Goal: Task Accomplishment & Management: Manage account settings

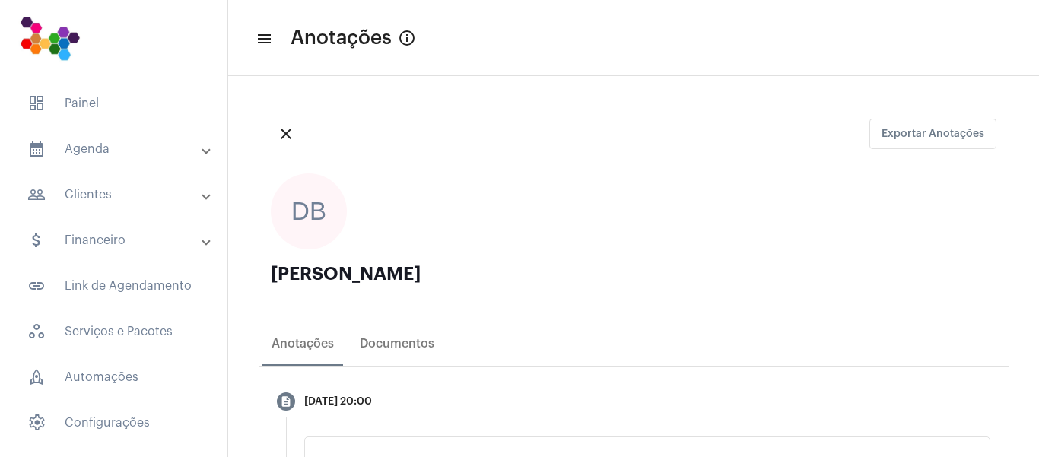
click at [81, 148] on mat-panel-title "calendar_month_outlined Agenda" at bounding box center [115, 149] width 176 height 18
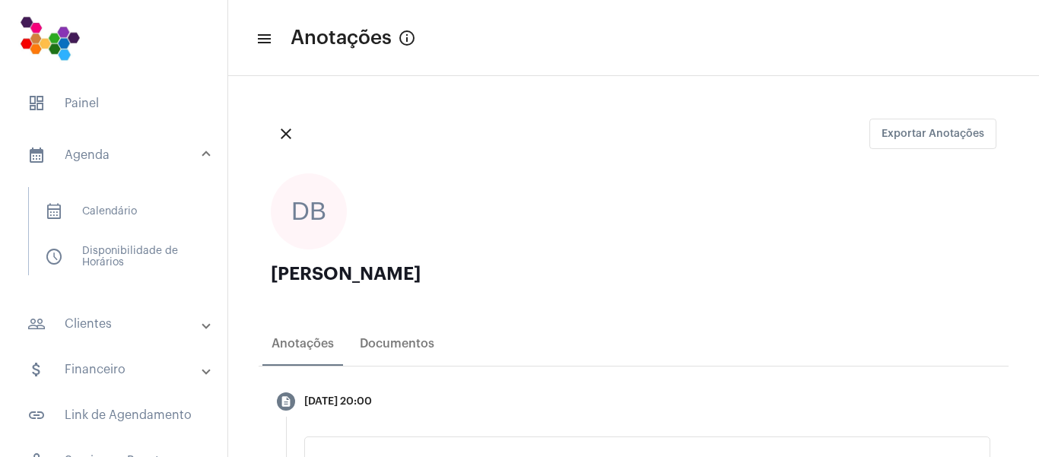
click at [101, 329] on mat-panel-title "people_outline Clientes" at bounding box center [115, 324] width 176 height 18
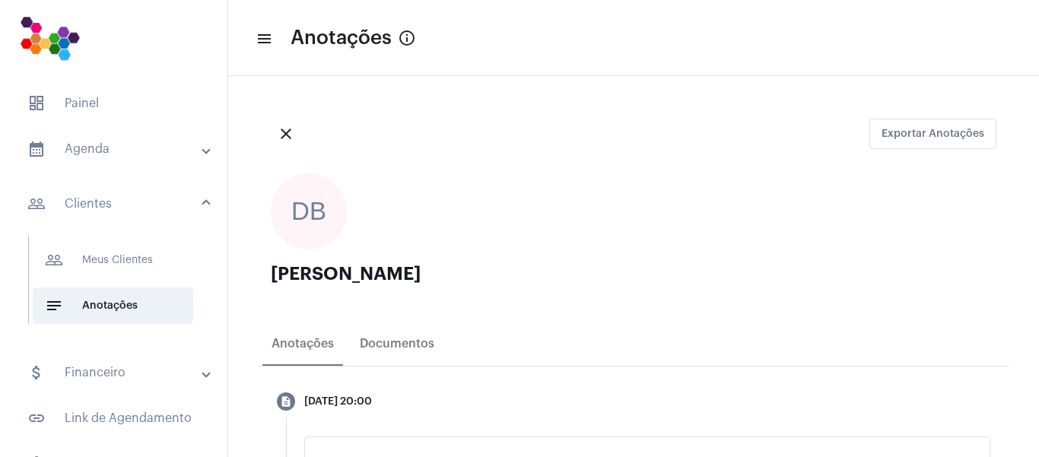
click at [90, 208] on mat-panel-title "people_outline Clientes" at bounding box center [115, 204] width 176 height 18
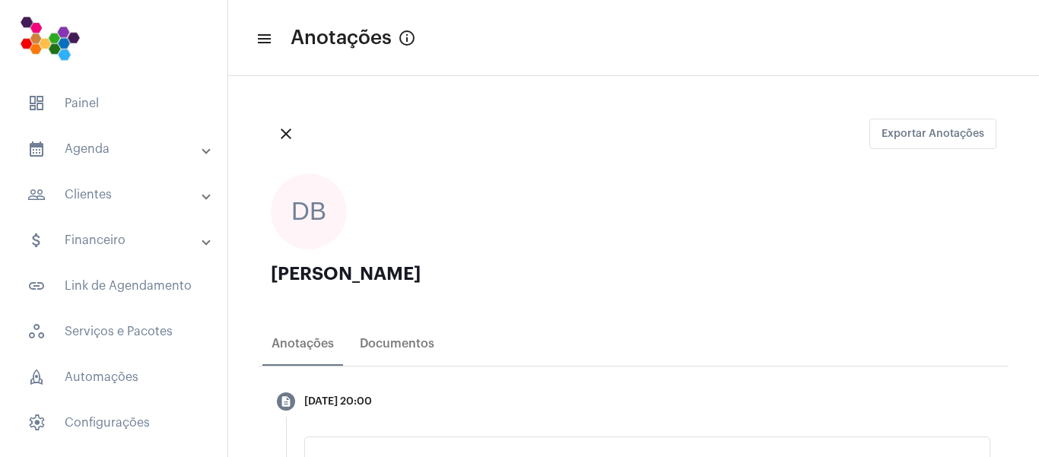
click at [29, 193] on mat-icon "people_outline" at bounding box center [36, 195] width 18 height 18
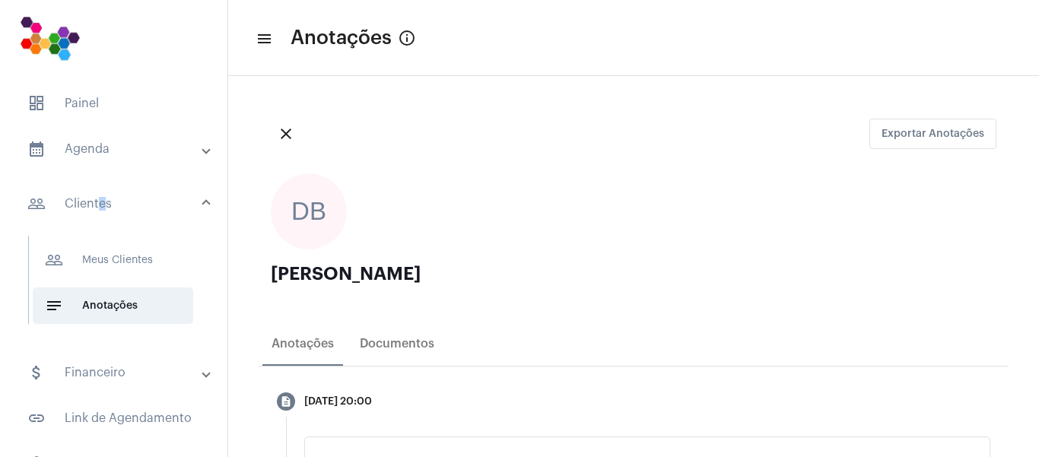
click at [97, 202] on mat-panel-title "people_outline Clientes" at bounding box center [115, 204] width 176 height 18
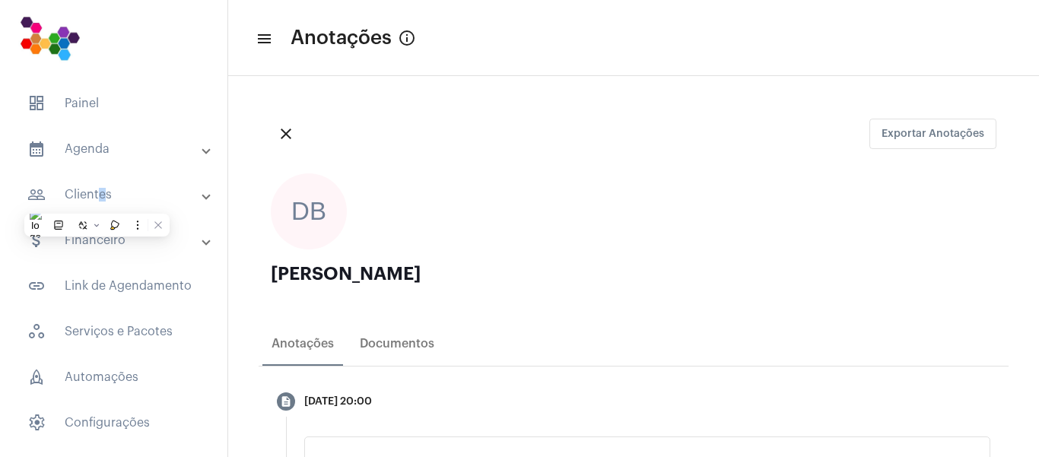
click at [41, 195] on mat-icon "people_outline" at bounding box center [36, 195] width 18 height 18
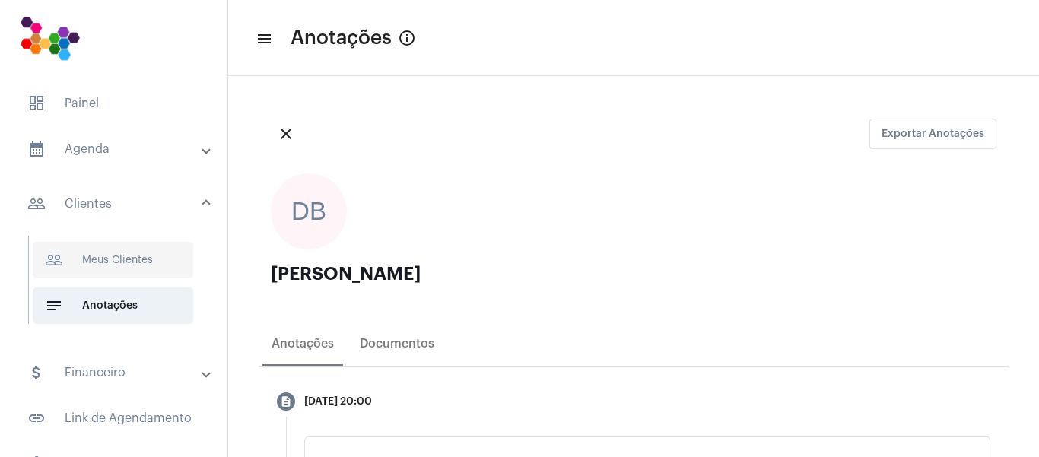
click at [106, 267] on span "people_outline Meus Clientes" at bounding box center [113, 260] width 161 height 37
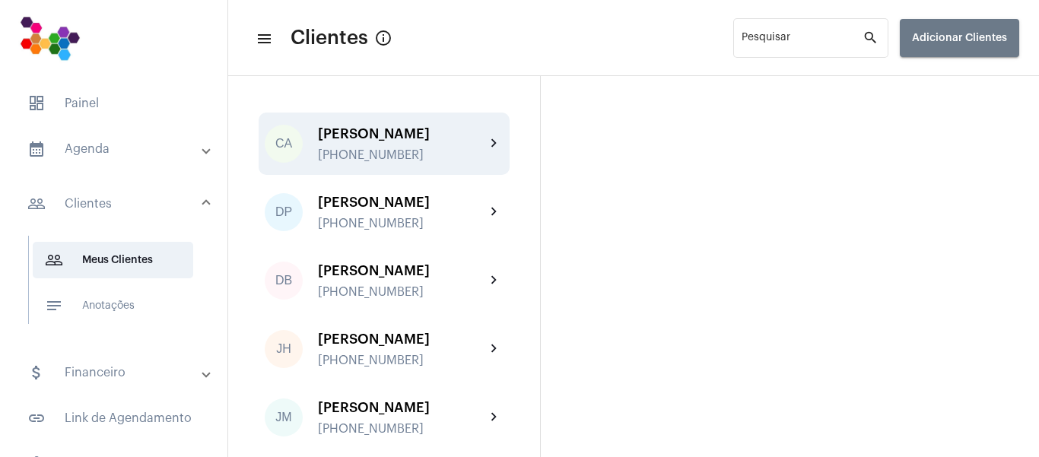
click at [398, 134] on div "[PERSON_NAME]" at bounding box center [401, 133] width 167 height 15
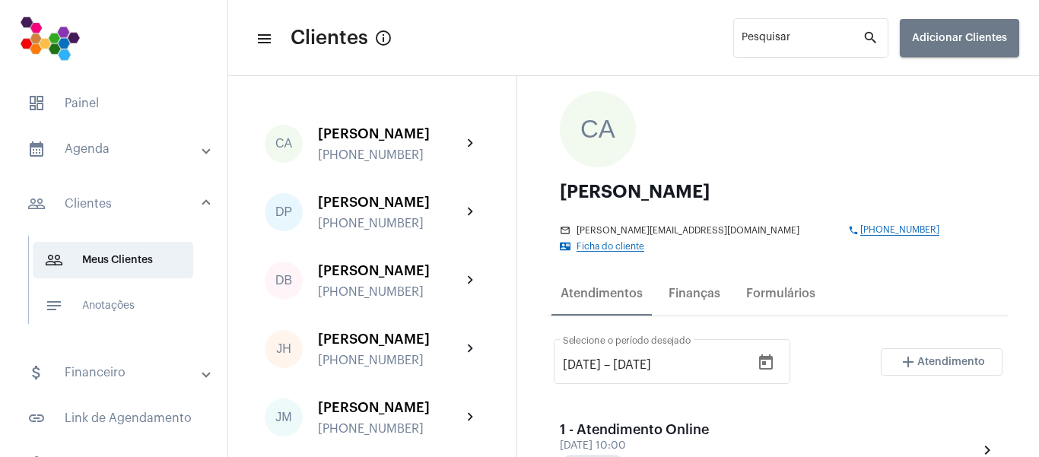
scroll to position [57, 0]
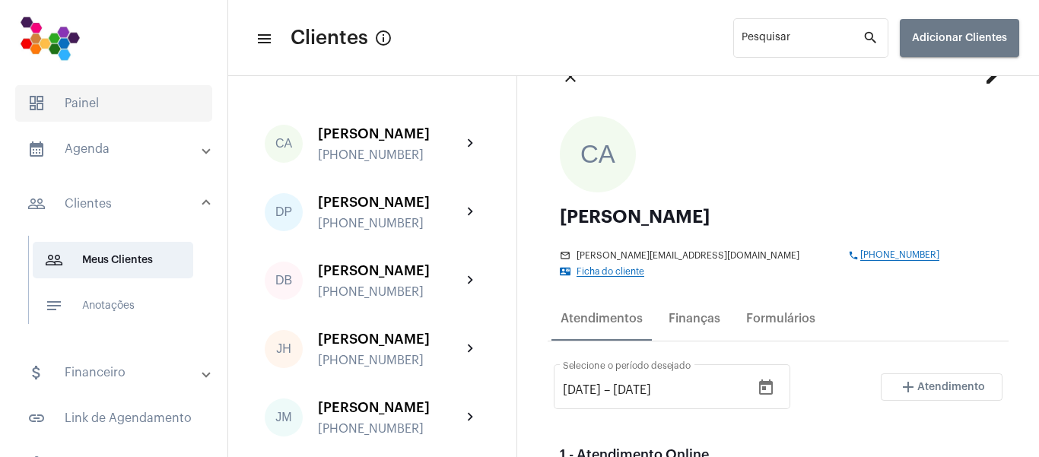
click at [91, 110] on span "dashboard Painel" at bounding box center [113, 103] width 197 height 37
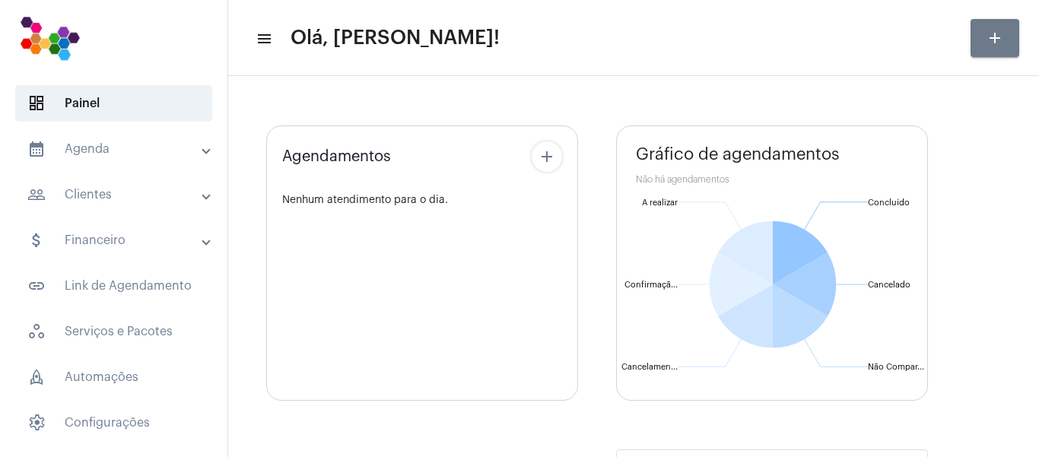
type input "[URL][DOMAIN_NAME]"
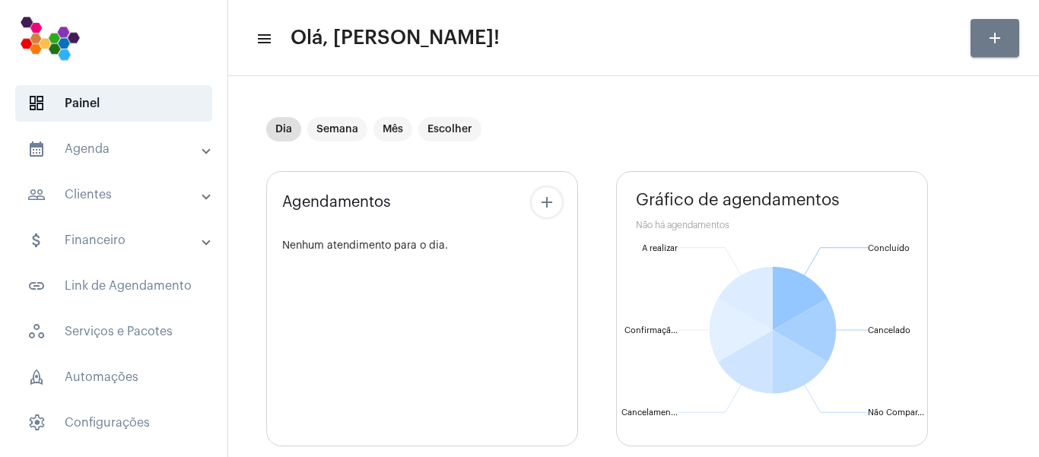
click at [109, 195] on mat-panel-title "people_outline Clientes" at bounding box center [115, 195] width 176 height 18
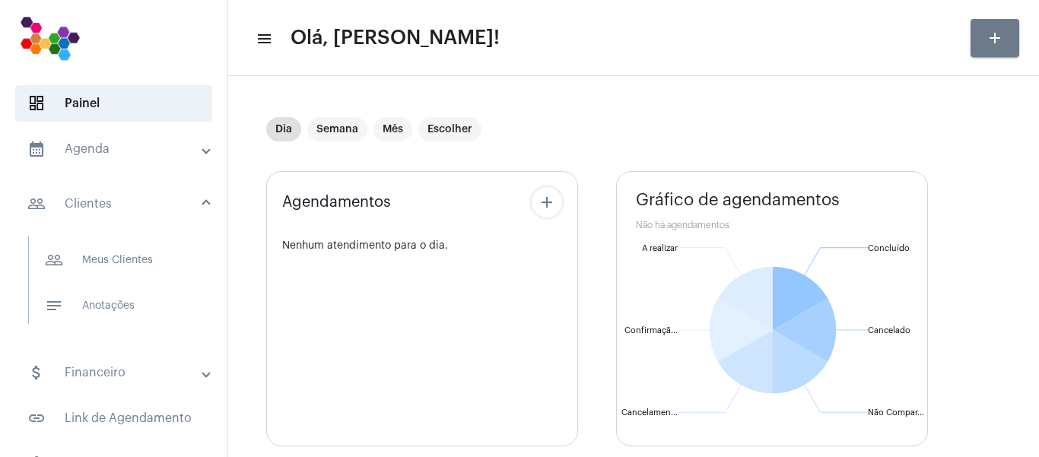
click at [98, 204] on mat-panel-title "people_outline Clientes" at bounding box center [115, 204] width 176 height 18
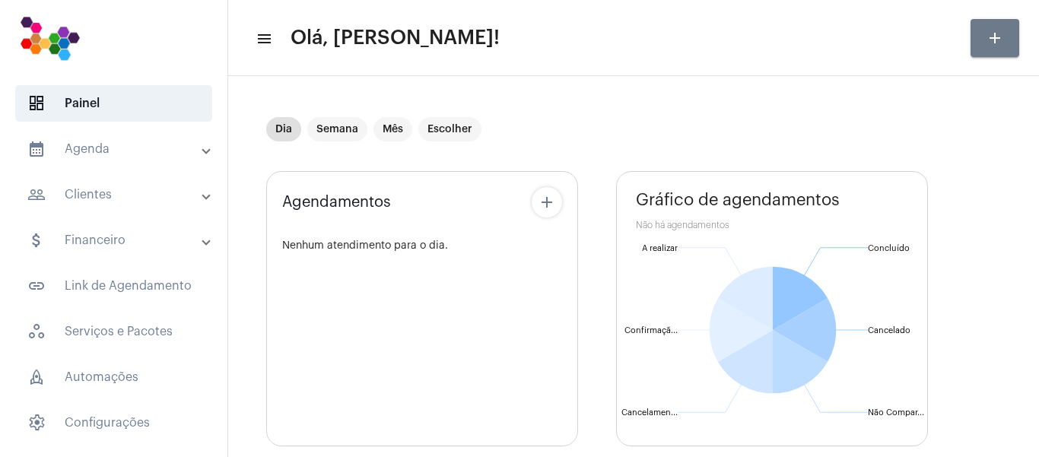
click at [116, 194] on mat-panel-title "people_outline Clientes" at bounding box center [115, 195] width 176 height 18
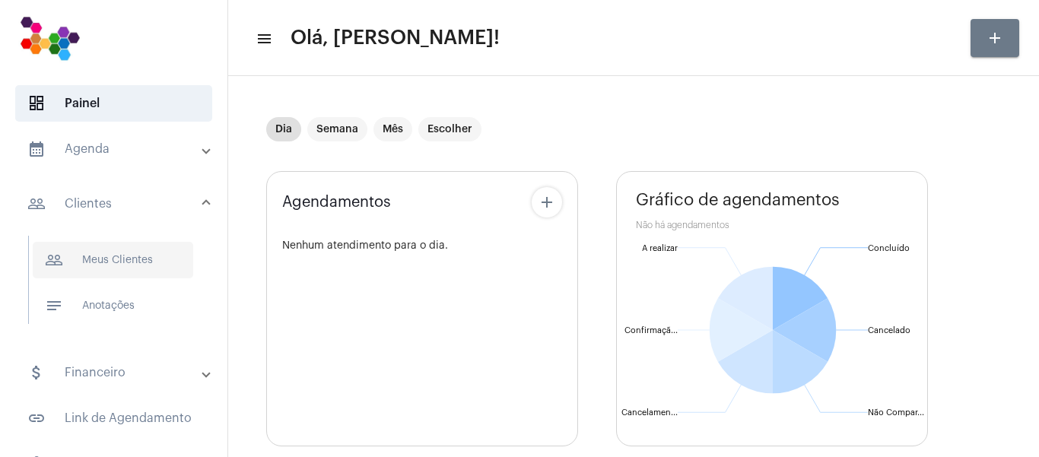
click at [116, 258] on span "people_outline Meus Clientes" at bounding box center [113, 260] width 161 height 37
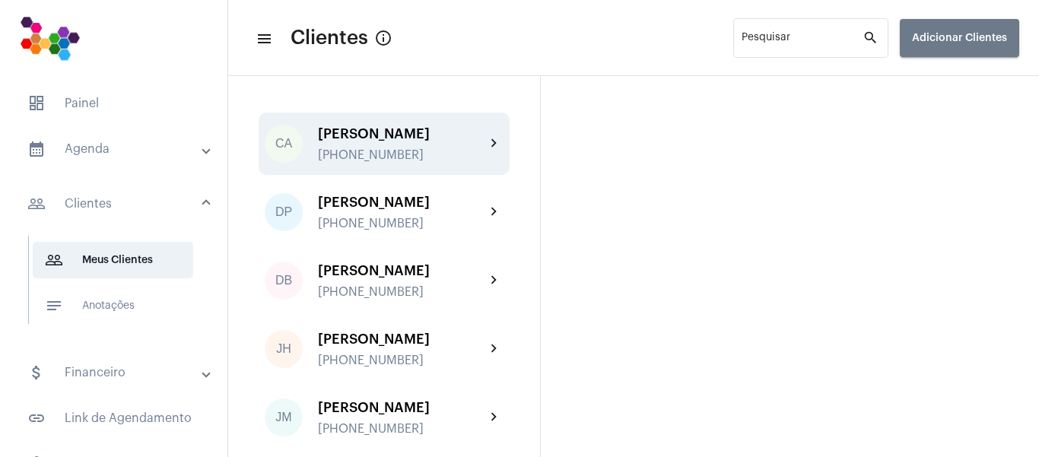
click at [394, 141] on div "[PERSON_NAME] [PHONE_NUMBER]" at bounding box center [401, 144] width 167 height 36
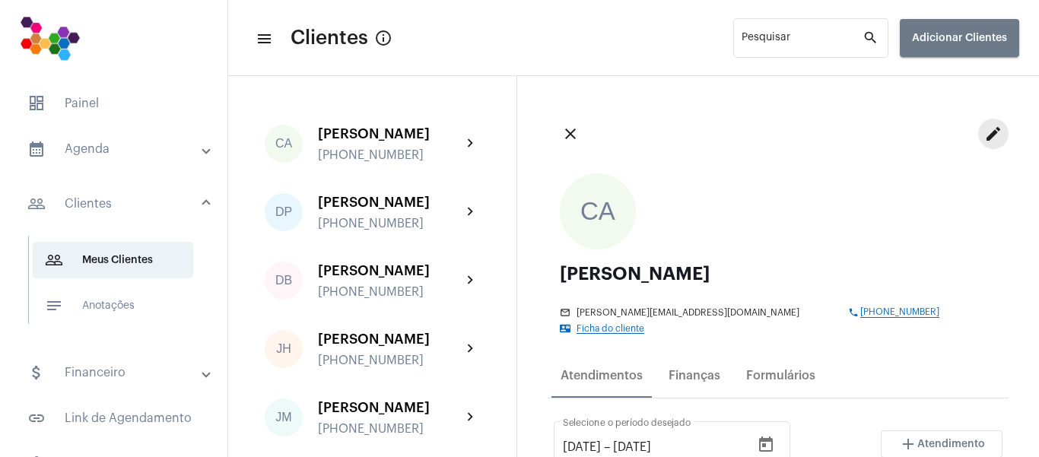
click at [984, 131] on mat-icon "edit" at bounding box center [993, 134] width 18 height 18
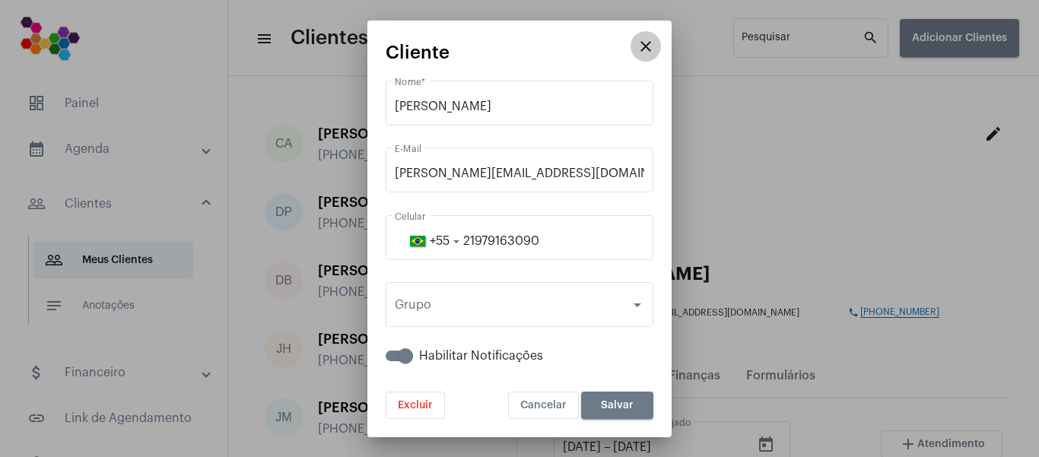
click at [653, 46] on mat-icon "close" at bounding box center [646, 46] width 18 height 18
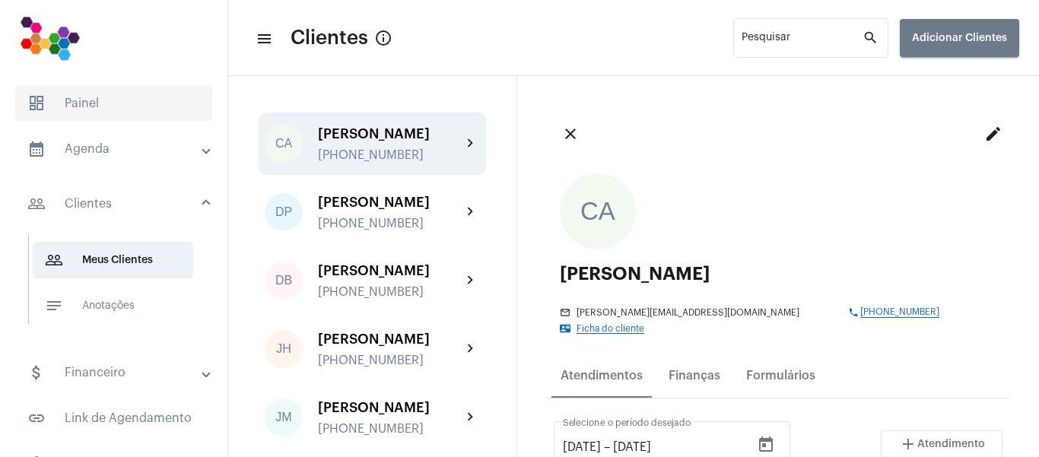
click at [84, 97] on span "dashboard Painel" at bounding box center [113, 103] width 197 height 37
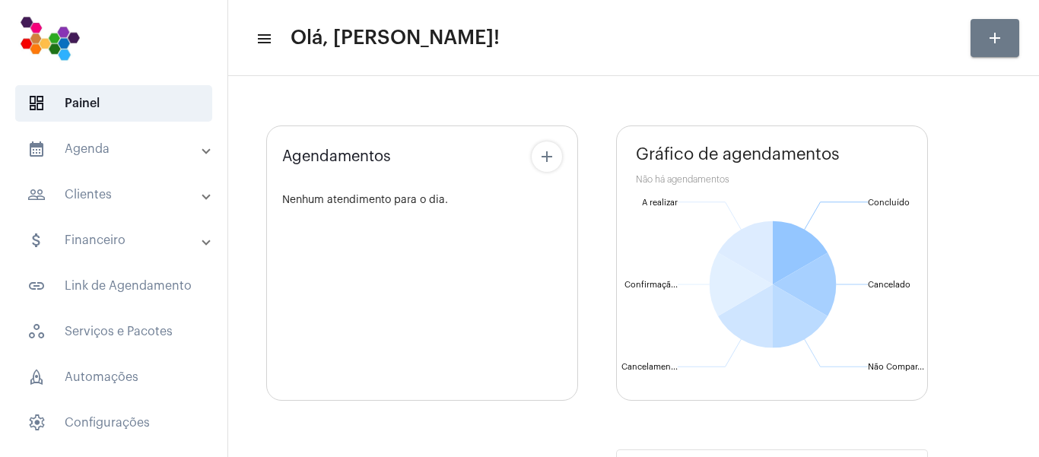
type input "[URL][DOMAIN_NAME]"
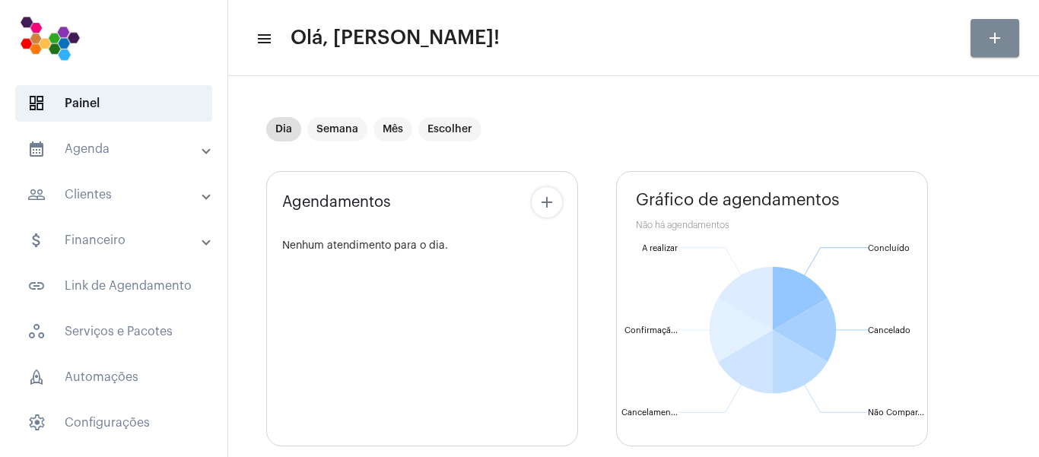
click at [995, 32] on mat-icon "add" at bounding box center [995, 38] width 18 height 18
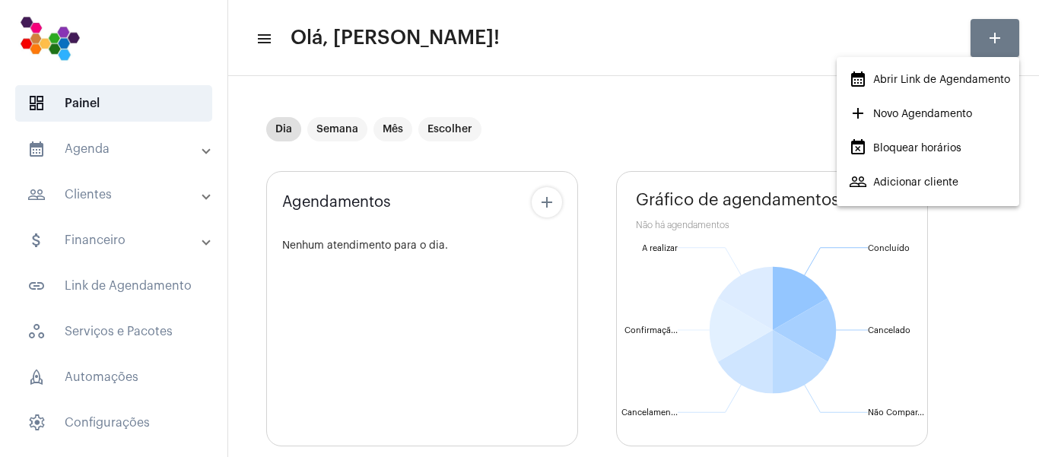
click at [972, 108] on span "add Novo Agendamento" at bounding box center [910, 113] width 123 height 27
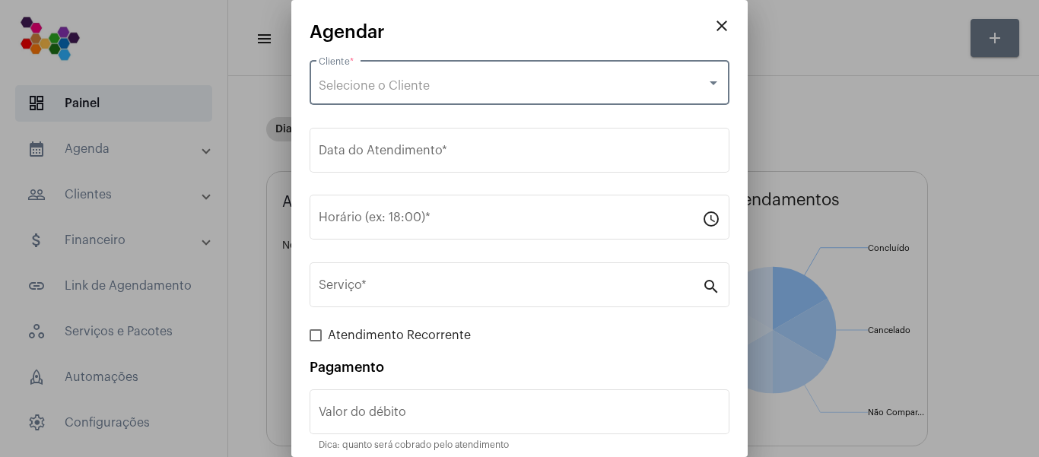
click at [613, 81] on div "Selecione o Cliente" at bounding box center [513, 86] width 388 height 14
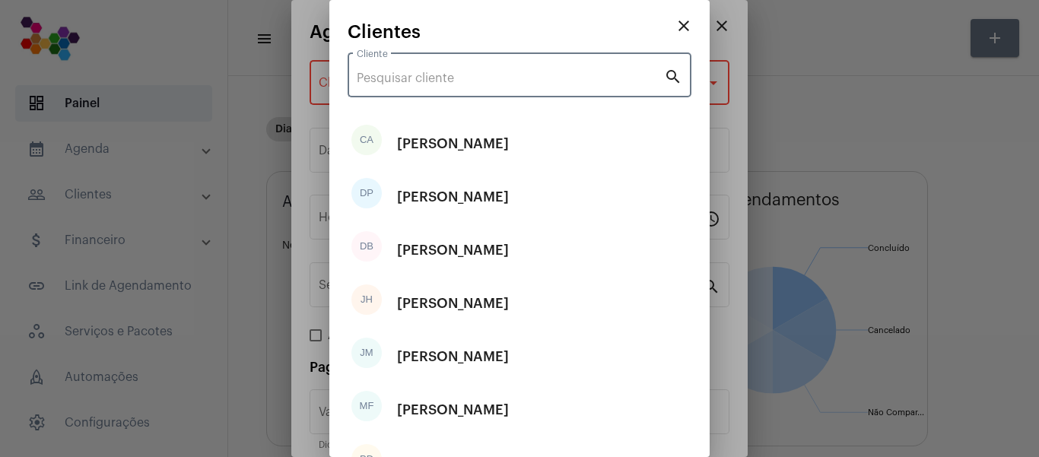
click at [588, 79] on input "Cliente" at bounding box center [510, 79] width 307 height 14
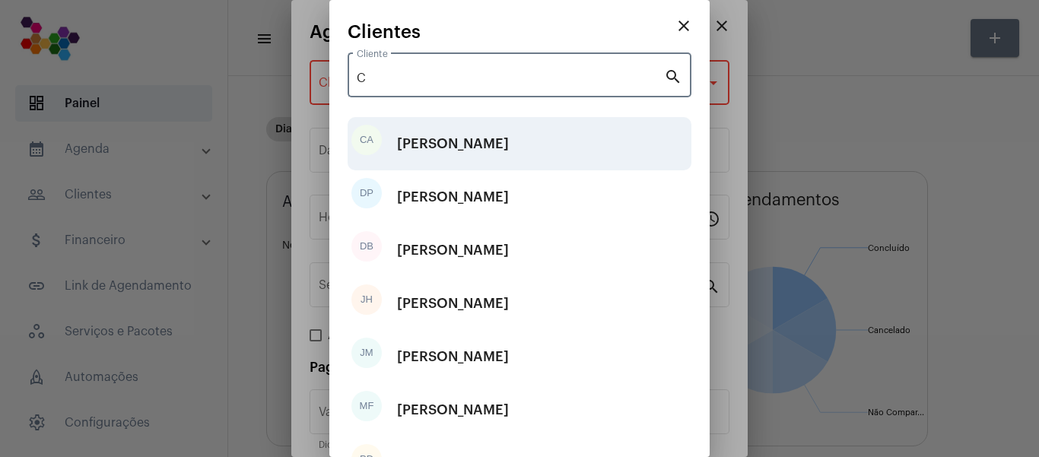
type input "C"
click at [443, 148] on div "[PERSON_NAME]" at bounding box center [453, 144] width 112 height 46
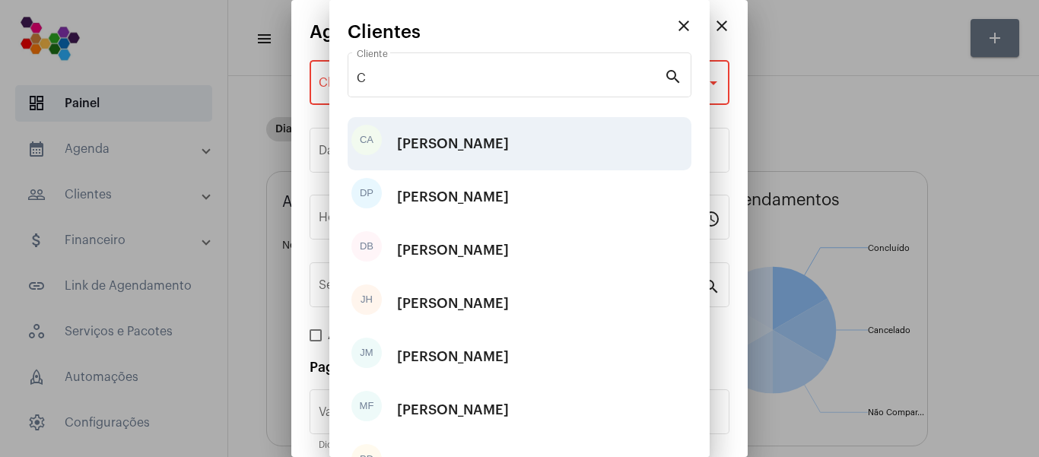
type input "R$"
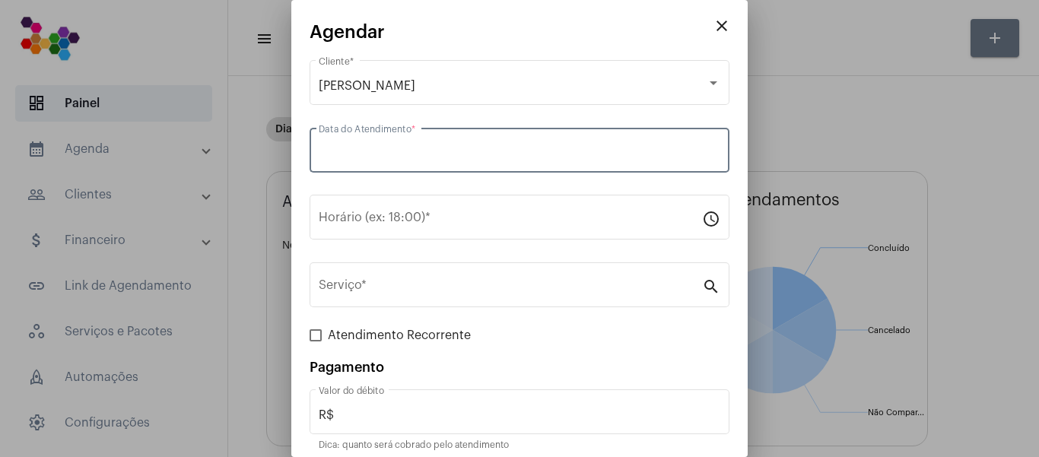
click at [447, 154] on input "Data do Atendimento *" at bounding box center [520, 154] width 402 height 14
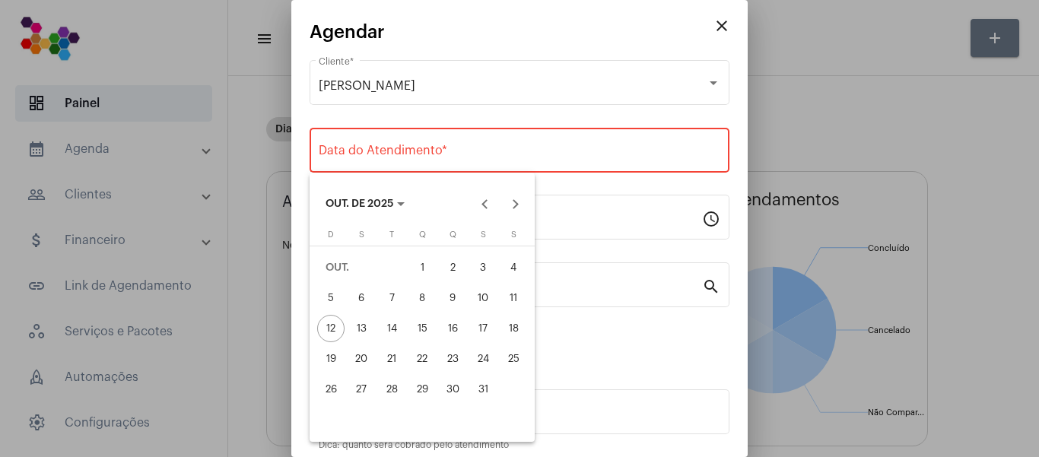
click at [483, 337] on div "17" at bounding box center [482, 328] width 27 height 27
type input "[DATE]"
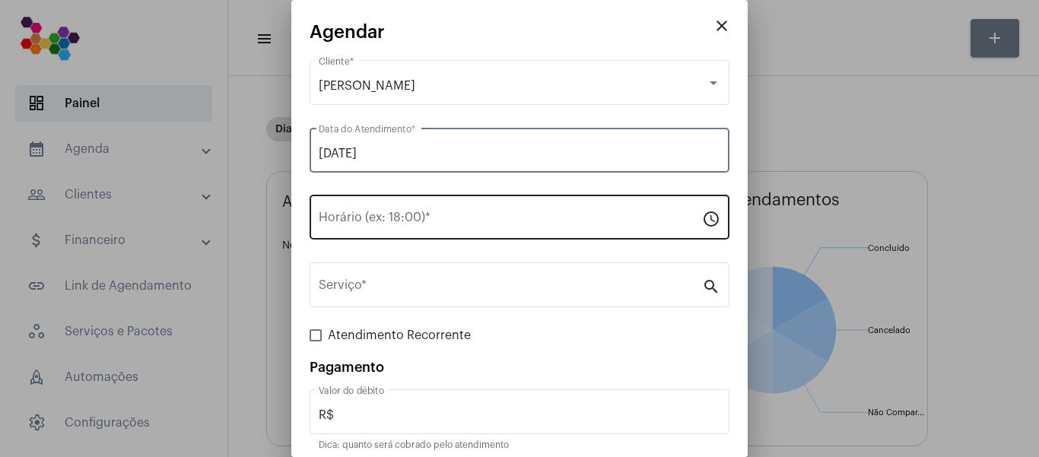
click at [448, 225] on input "Horário (ex: 18:00) *" at bounding box center [510, 221] width 383 height 14
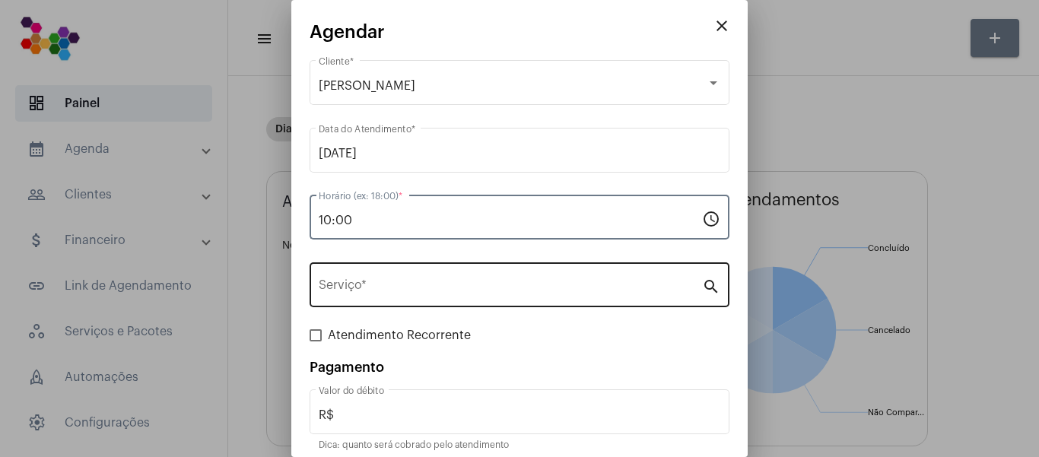
type input "10:00"
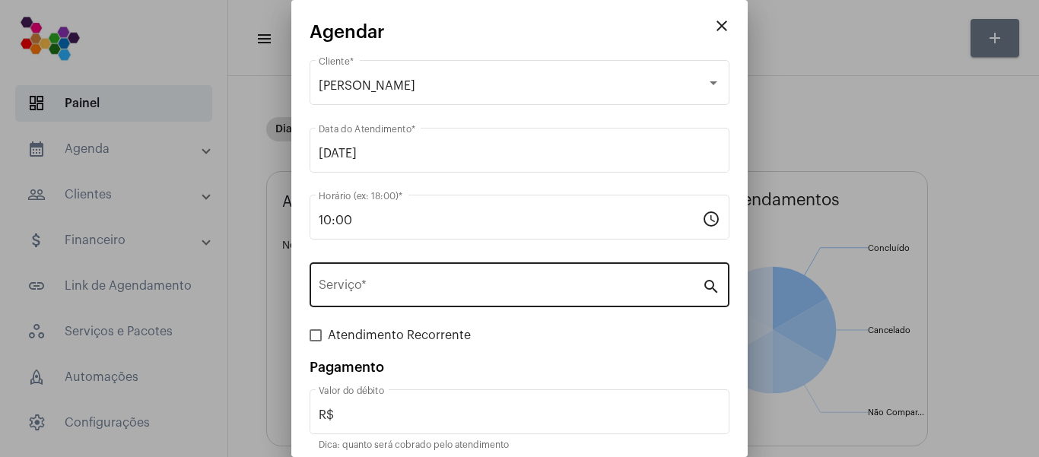
click at [507, 277] on div "Serviço *" at bounding box center [510, 283] width 383 height 48
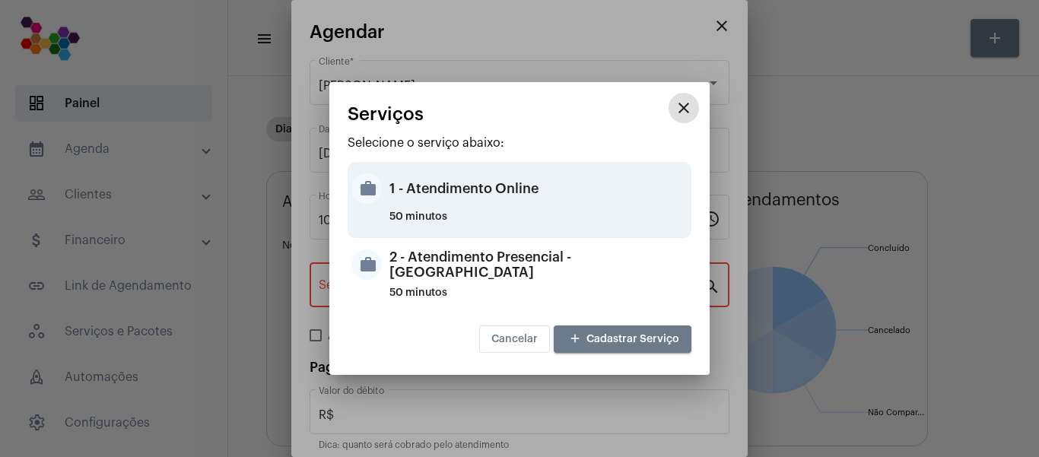
click at [425, 192] on div "1 - Atendimento Online" at bounding box center [538, 189] width 298 height 46
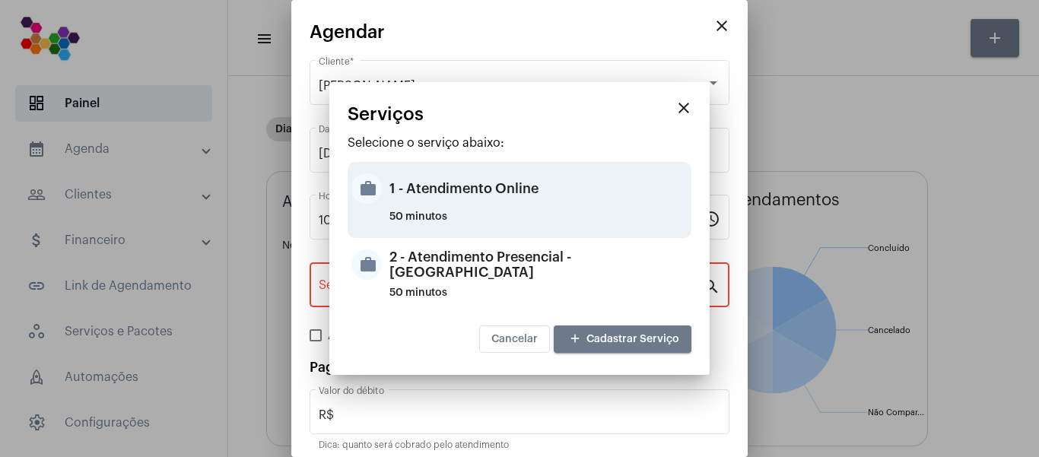
type input "1 - Atendimento Online"
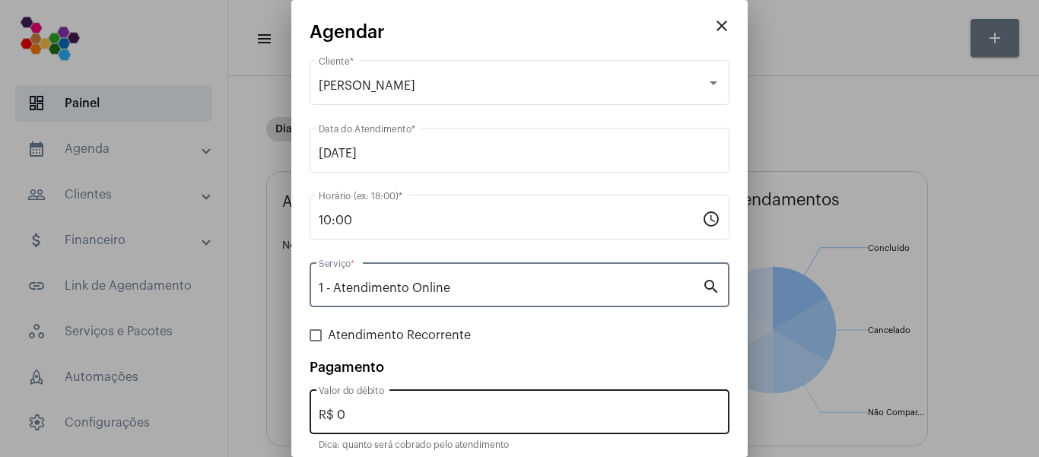
click at [487, 411] on input "R$ 0" at bounding box center [520, 415] width 402 height 14
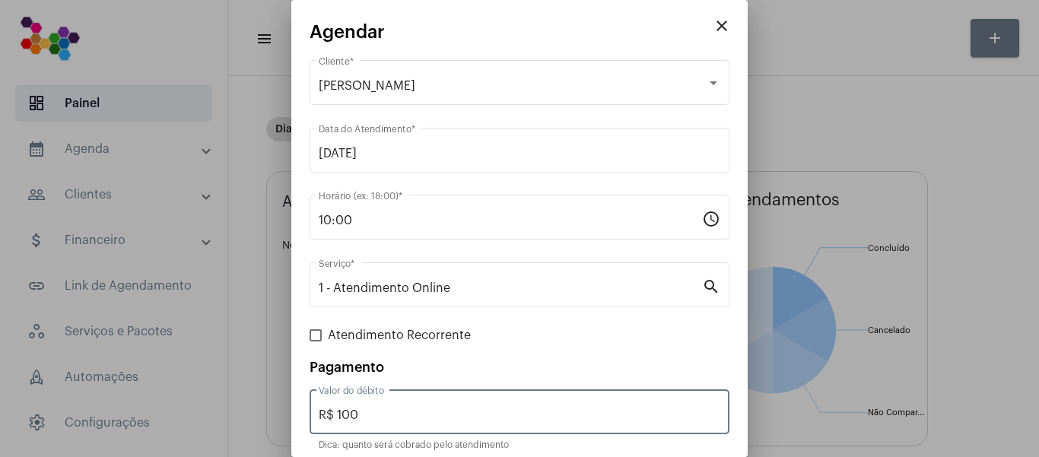
type input "R$ 100"
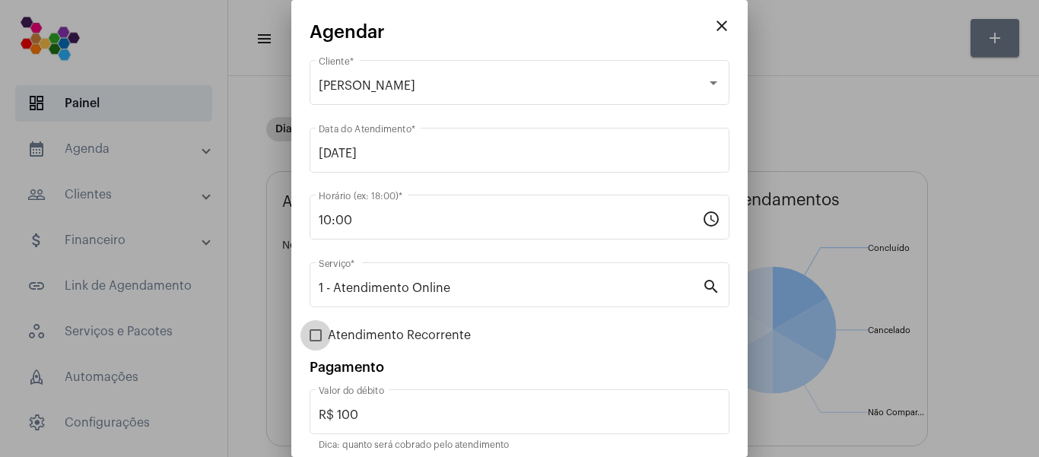
click at [315, 338] on span at bounding box center [316, 335] width 12 height 12
click at [315, 342] on input "Atendimento Recorrente" at bounding box center [315, 342] width 1 height 1
checkbox input "true"
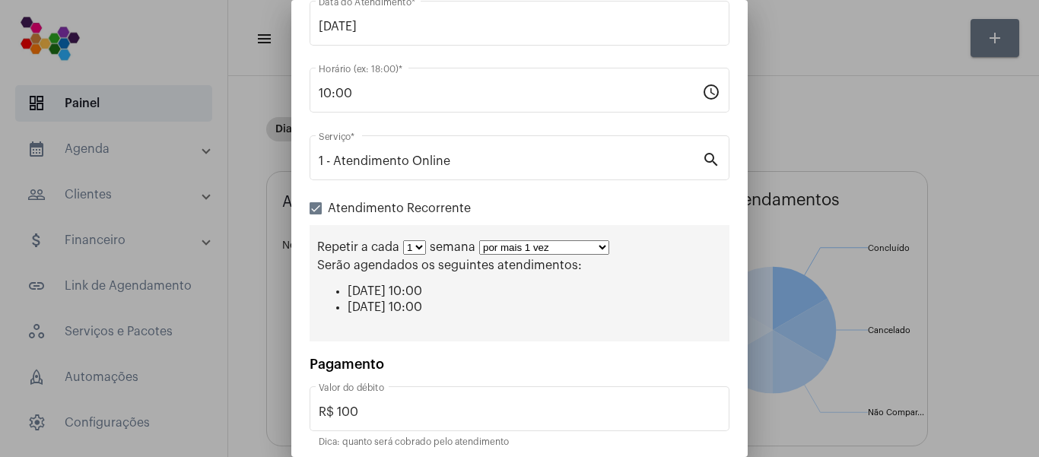
scroll to position [152, 0]
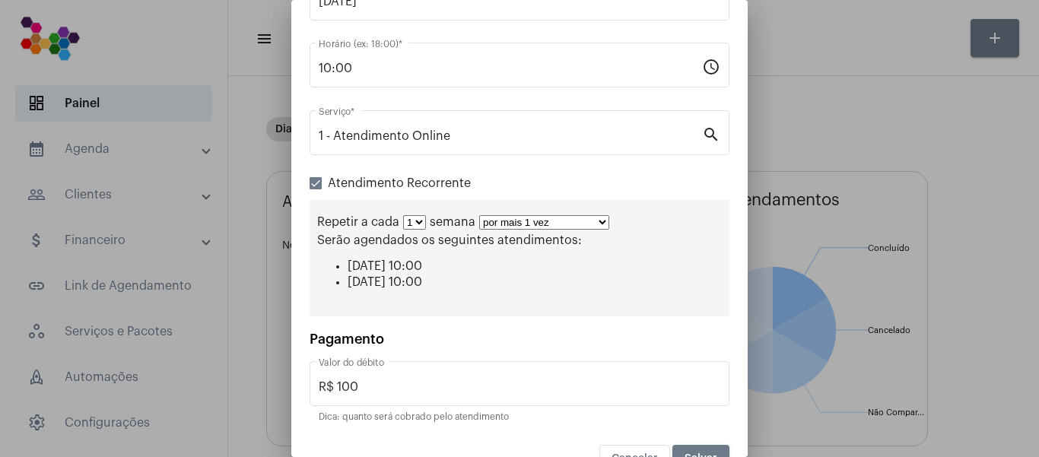
click at [542, 220] on select "por mais 1 vez por mais 2 vezes por mais 3 vezes por mais 4 vezes por mais 5 ve…" at bounding box center [544, 222] width 130 height 14
select select "10: 0"
click at [479, 215] on select "por mais 1 vez por mais 2 vezes por mais 3 vezes por mais 4 vezes por mais 5 ve…" at bounding box center [544, 222] width 130 height 14
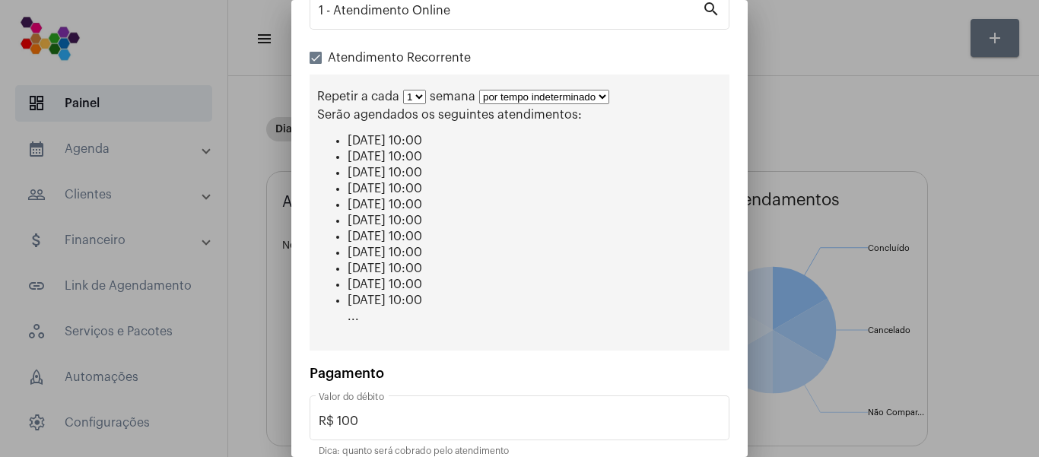
scroll to position [347, 0]
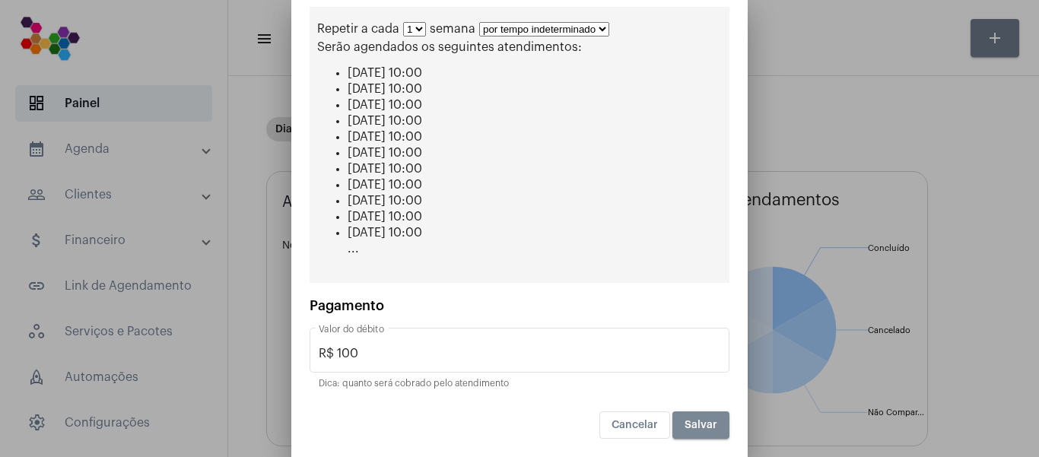
click at [685, 421] on span "Salvar" at bounding box center [701, 425] width 33 height 11
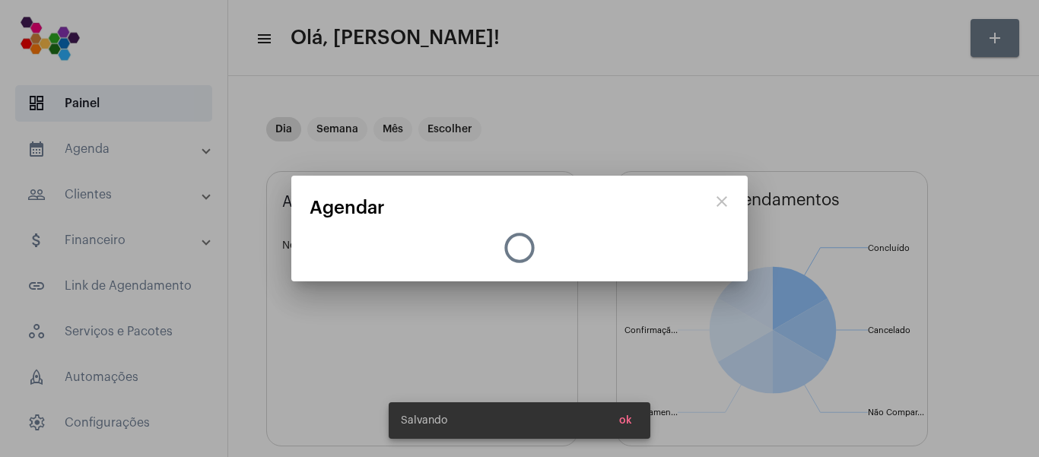
scroll to position [0, 0]
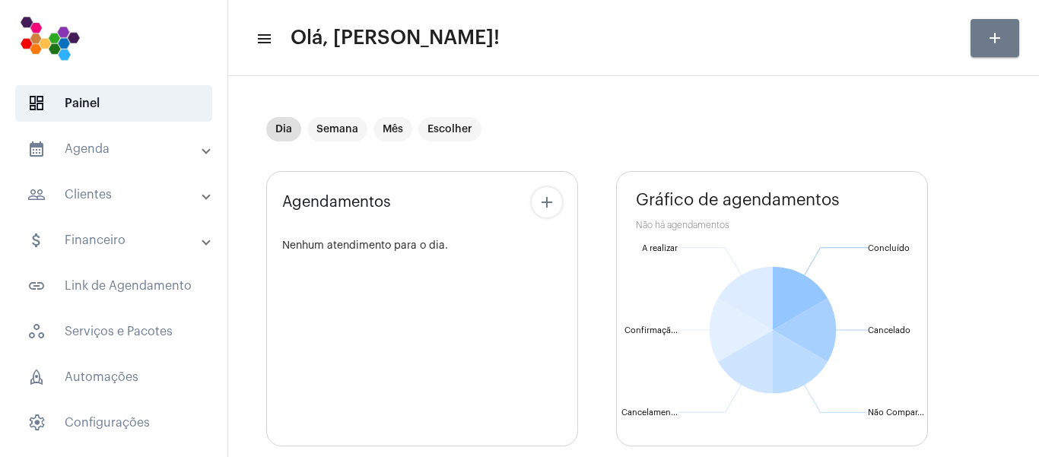
click at [136, 152] on mat-panel-title "calendar_month_outlined Agenda" at bounding box center [115, 149] width 176 height 18
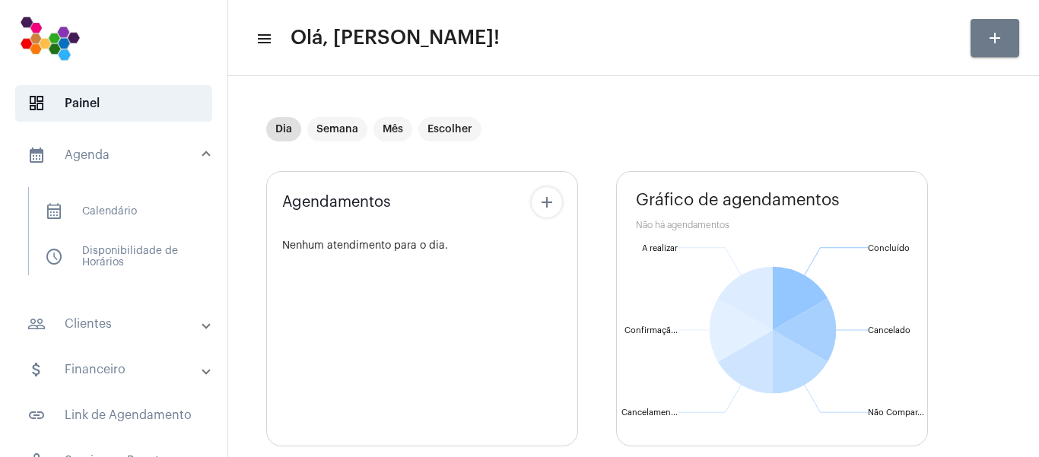
click at [100, 329] on mat-panel-title "people_outline Clientes" at bounding box center [115, 324] width 176 height 18
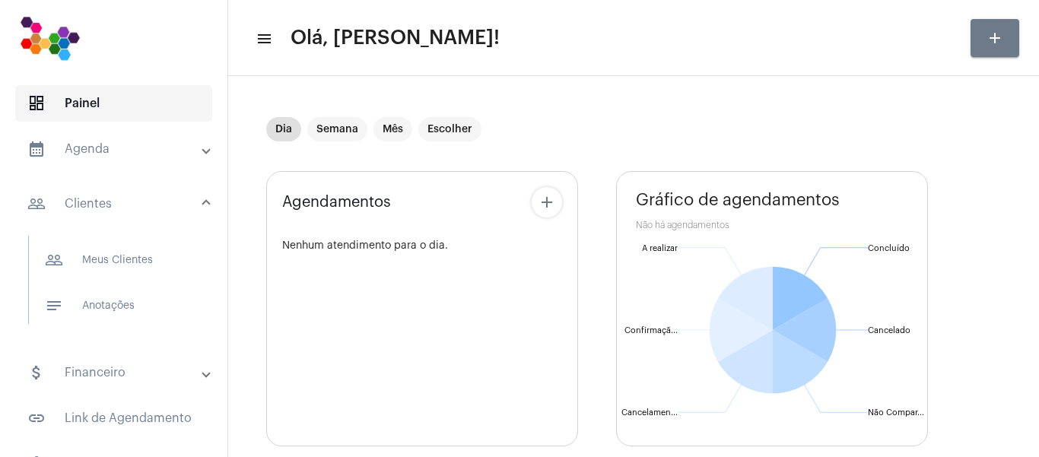
click at [105, 110] on span "dashboard Painel" at bounding box center [113, 103] width 197 height 37
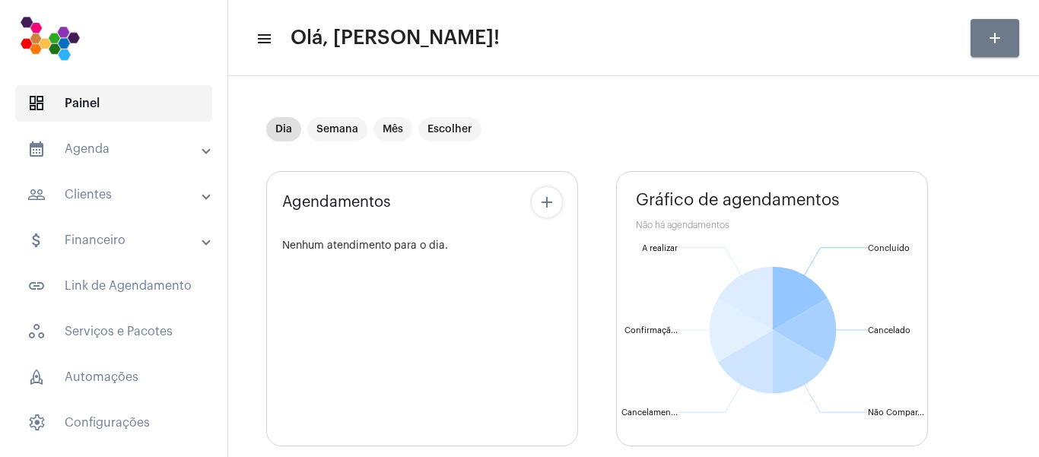
click at [107, 110] on span "dashboard Painel" at bounding box center [113, 103] width 197 height 37
click at [122, 107] on span "dashboard Painel" at bounding box center [113, 103] width 197 height 37
click at [129, 107] on span "dashboard Painel" at bounding box center [113, 103] width 197 height 37
click at [98, 151] on mat-panel-title "calendar_month_outlined Agenda" at bounding box center [115, 149] width 176 height 18
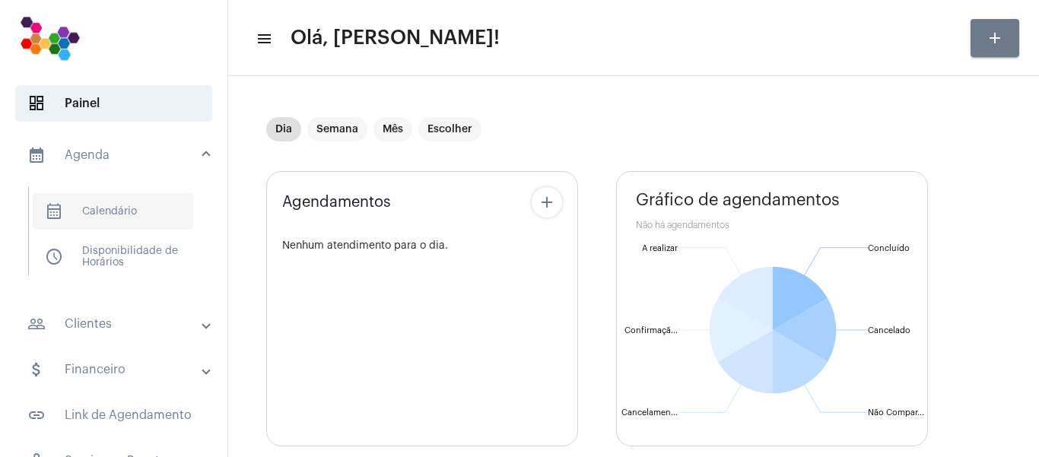
click at [108, 209] on span "calendar_month_outlined Calendário" at bounding box center [113, 211] width 161 height 37
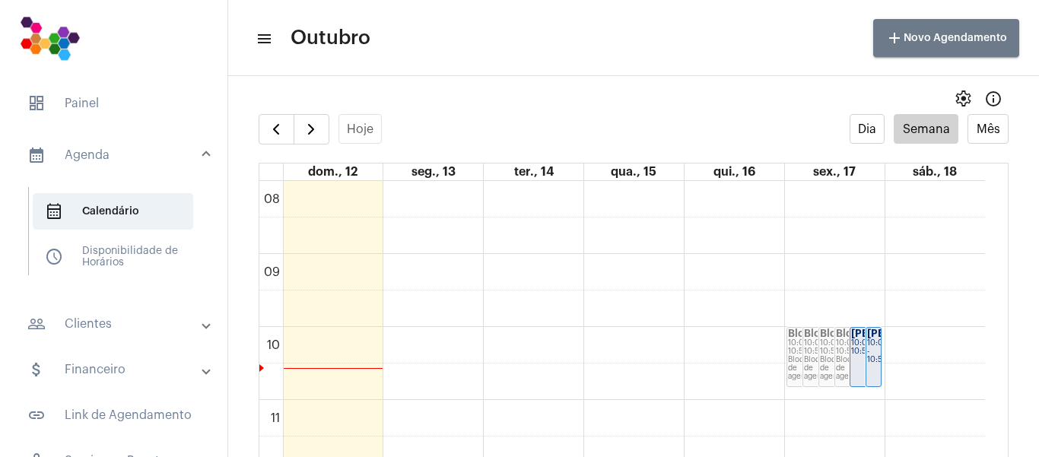
scroll to position [609, 0]
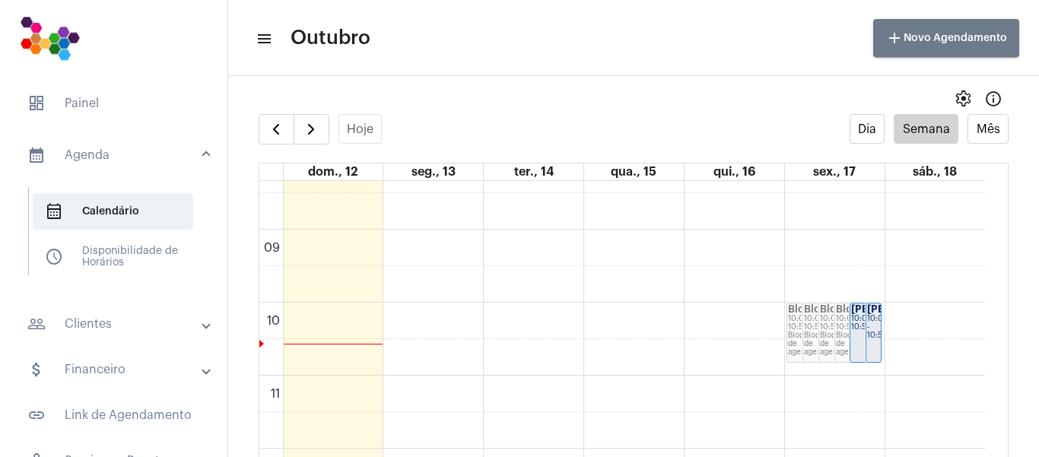
click at [860, 315] on div "[PERSON_NAME]..." at bounding box center [865, 309] width 29 height 11
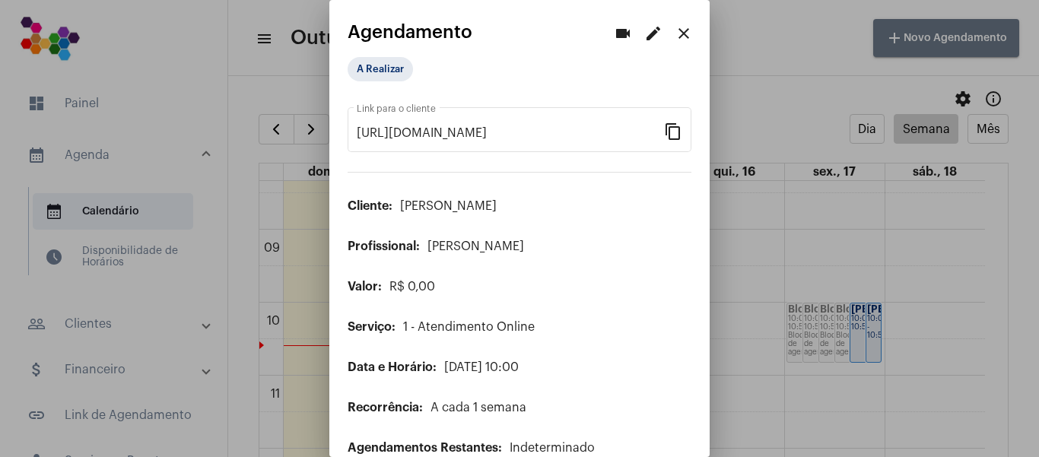
click at [644, 34] on mat-icon "edit" at bounding box center [653, 33] width 18 height 18
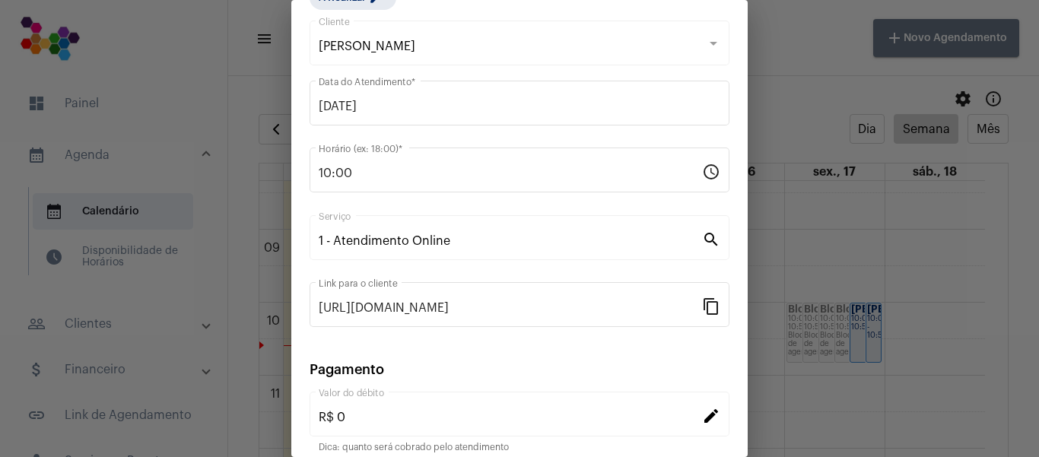
scroll to position [198, 0]
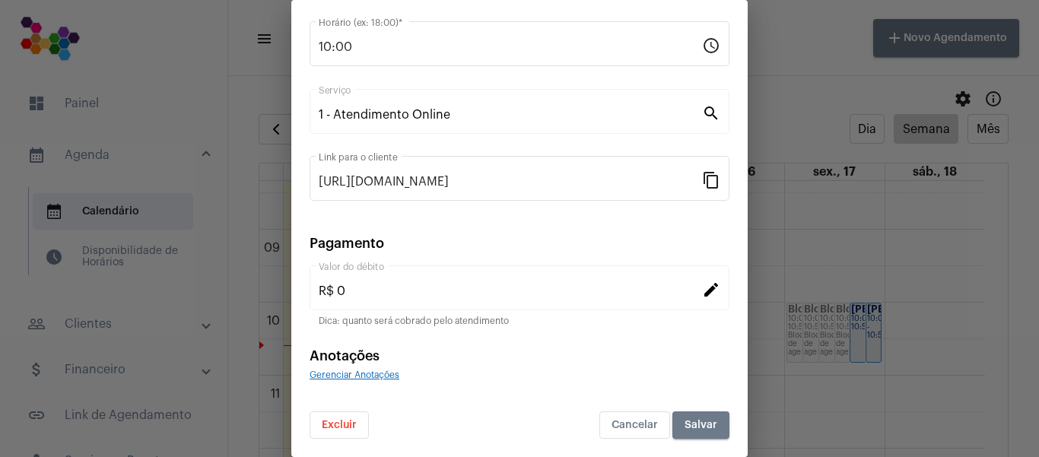
click at [364, 420] on button "Excluir" at bounding box center [339, 425] width 59 height 27
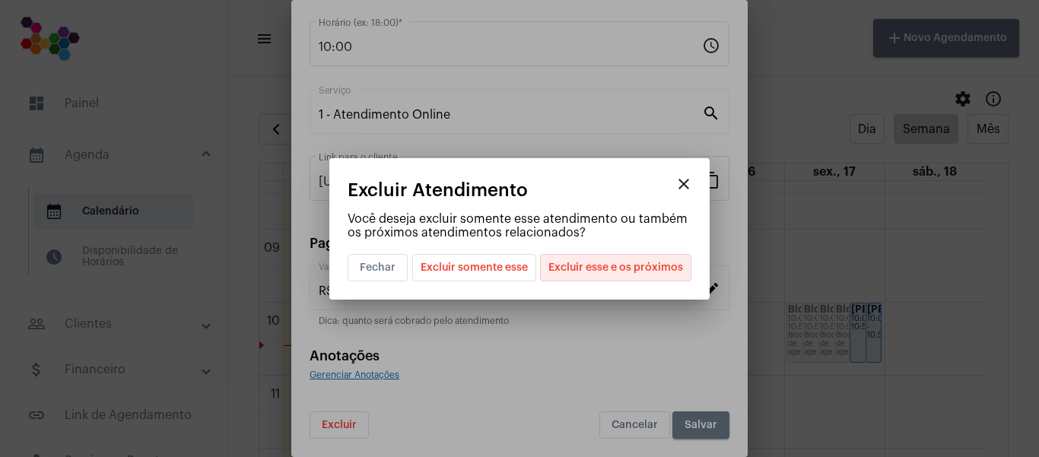
click at [596, 266] on span "Excluir esse e os próximos" at bounding box center [615, 268] width 135 height 26
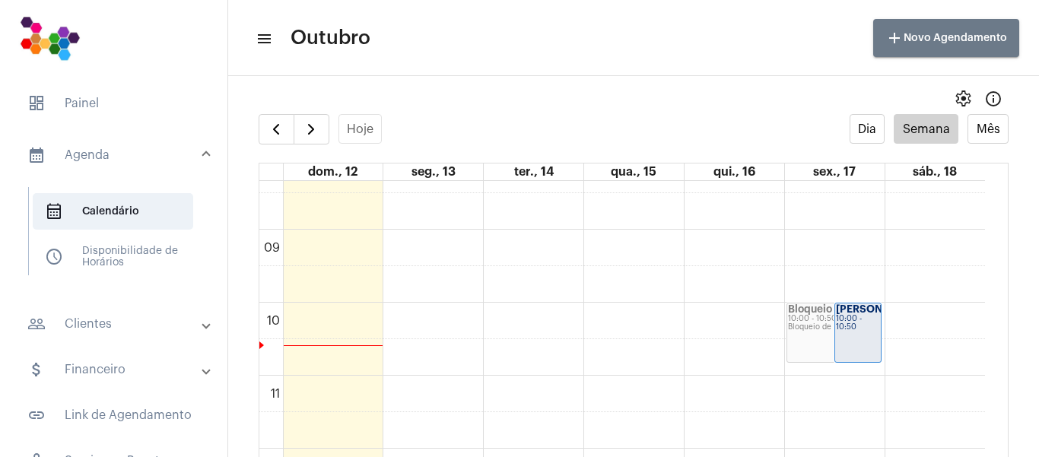
click at [849, 332] on div "10:00 - 10:50" at bounding box center [858, 323] width 45 height 17
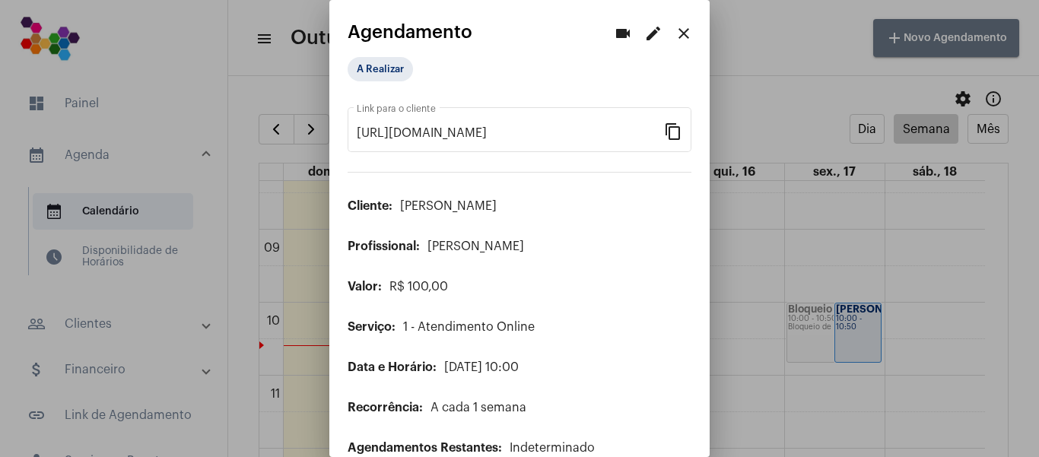
click at [644, 30] on mat-icon "edit" at bounding box center [653, 33] width 18 height 18
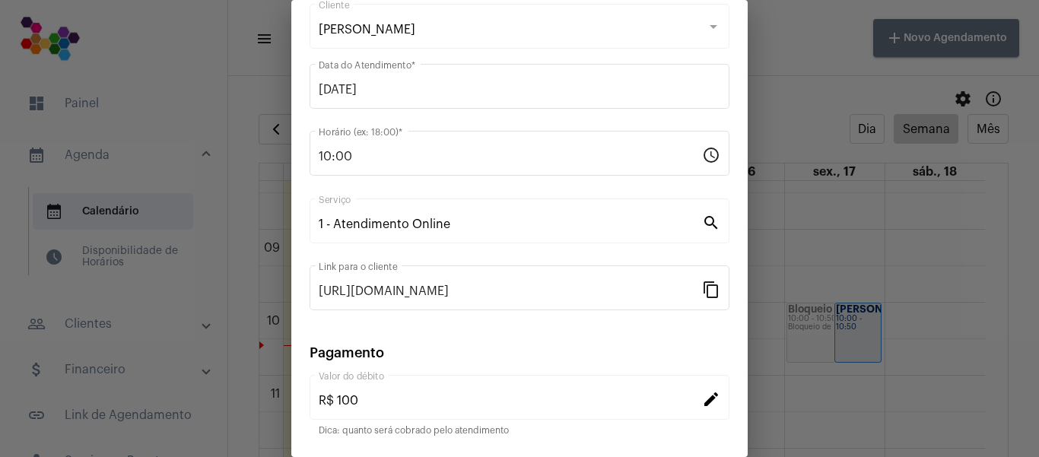
scroll to position [198, 0]
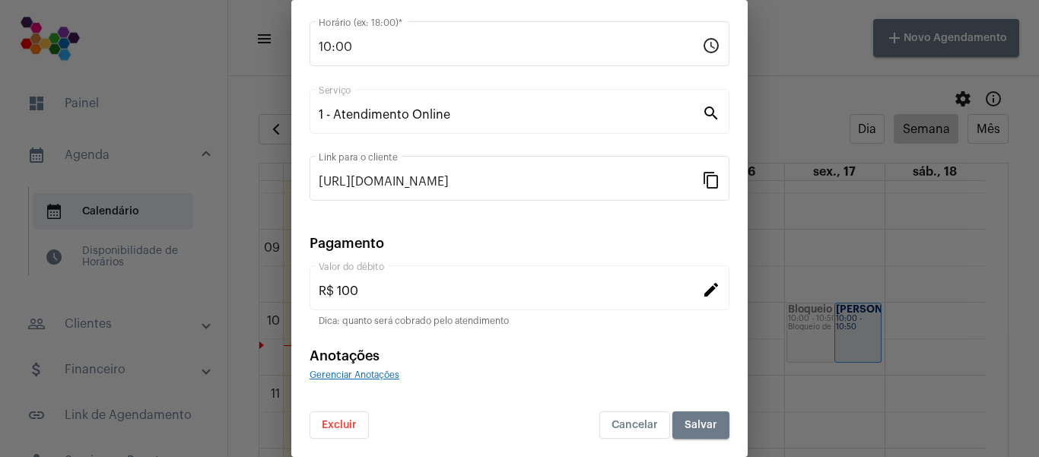
click at [357, 421] on span "Excluir" at bounding box center [339, 425] width 35 height 11
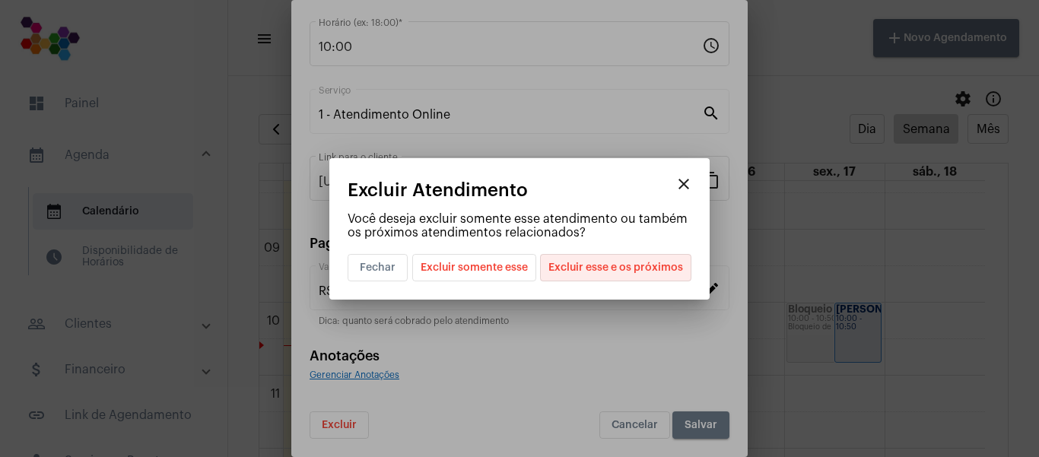
click at [620, 266] on span "Excluir esse e os próximos" at bounding box center [615, 268] width 135 height 26
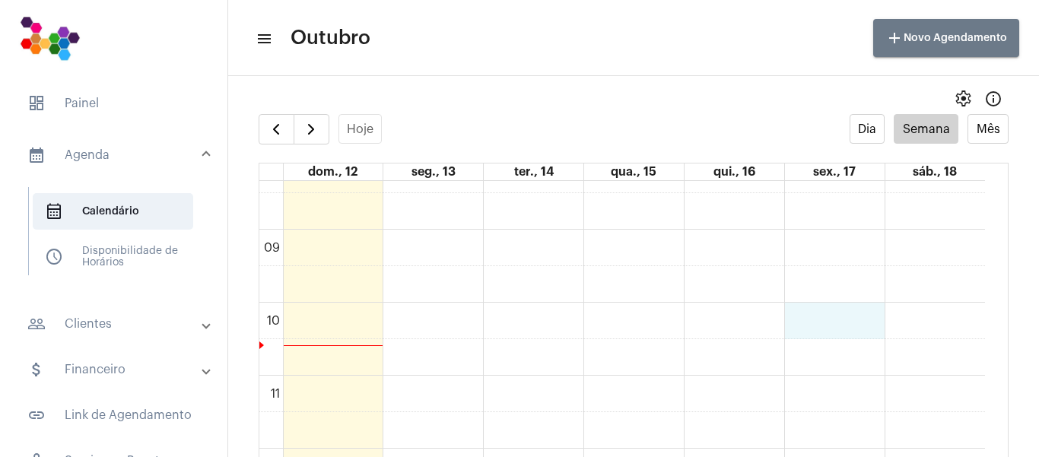
click at [828, 310] on div "00 01 02 03 04 05 06 07 08 09 10 11 12 13 14 15 16 17 18 19 20 21 22 23 Bloquei…" at bounding box center [622, 448] width 726 height 1753
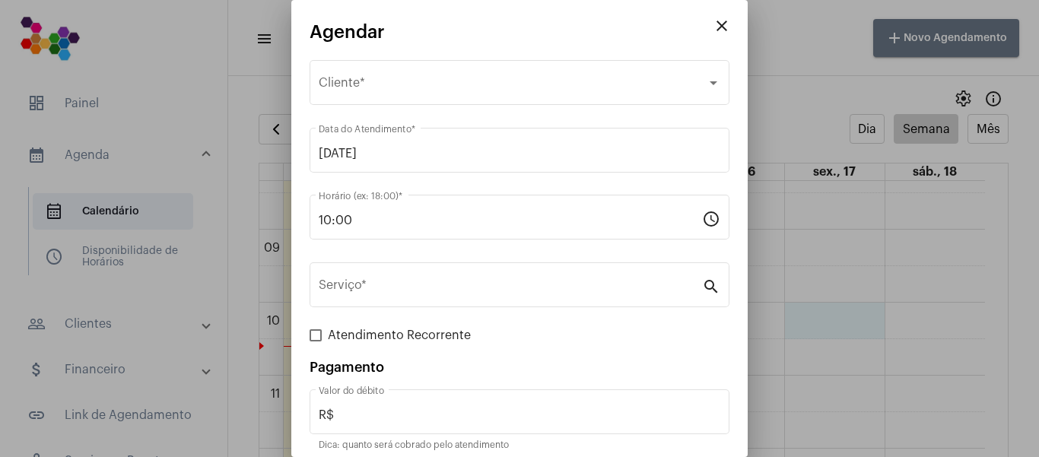
click at [317, 334] on span at bounding box center [316, 335] width 12 height 12
click at [316, 342] on input "Atendimento Recorrente" at bounding box center [315, 342] width 1 height 1
checkbox input "true"
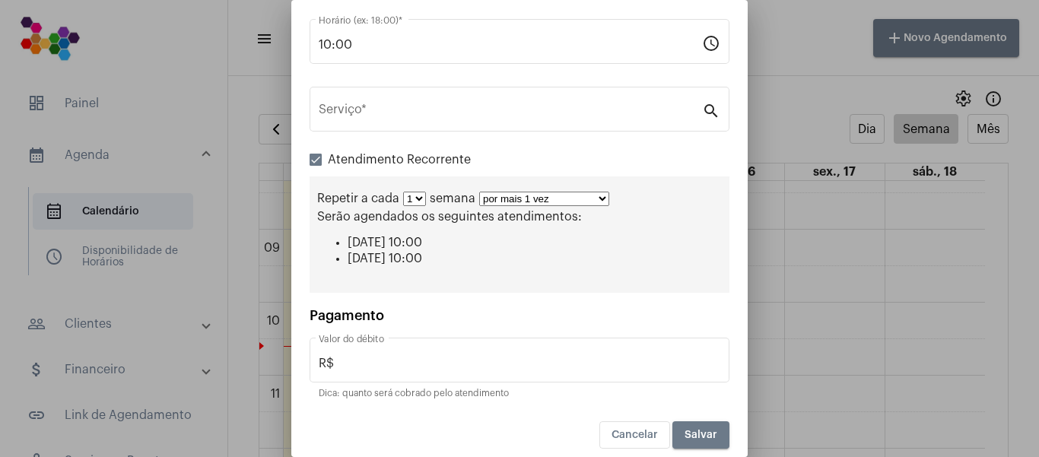
scroll to position [187, 0]
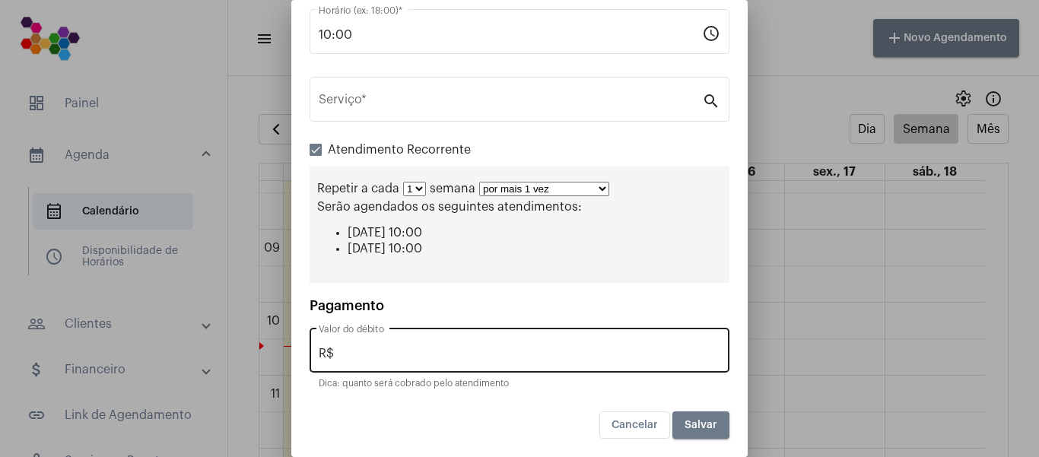
click at [458, 345] on div "R$ Valor do débito" at bounding box center [520, 349] width 402 height 48
type input "R$ 75,00"
click at [521, 194] on select "por mais 1 vez por mais 2 vezes por mais 3 vezes por mais 4 vezes por mais 5 ve…" at bounding box center [544, 189] width 130 height 14
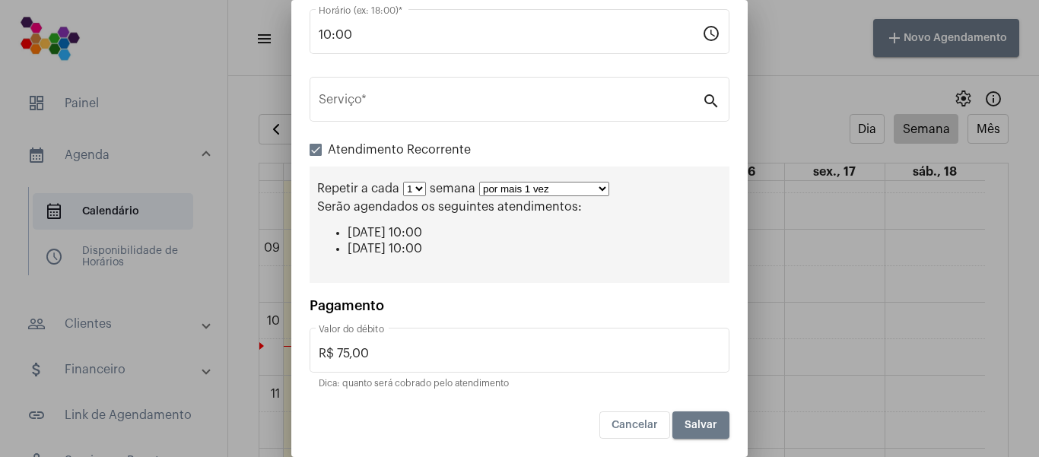
select select "10: 0"
click at [479, 182] on select "por mais 1 vez por mais 2 vezes por mais 3 vezes por mais 4 vezes por mais 5 ve…" at bounding box center [544, 189] width 130 height 14
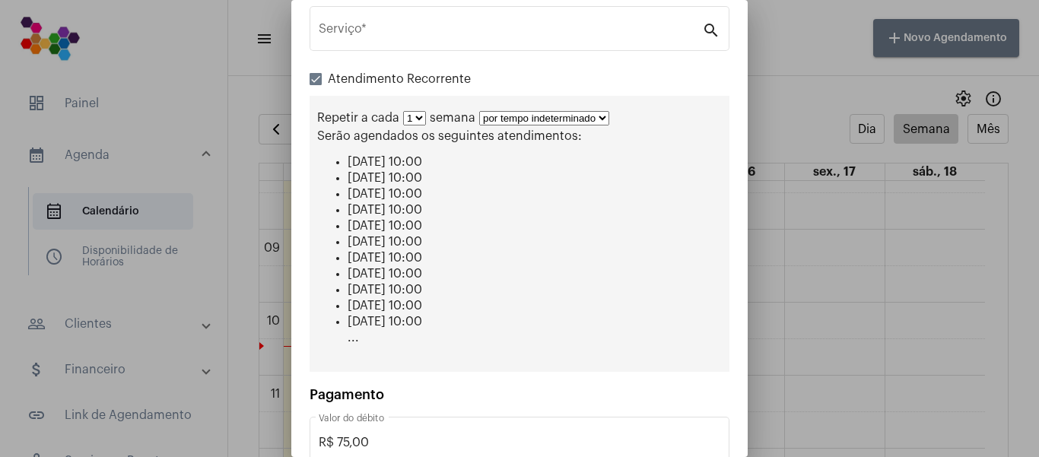
scroll to position [347, 0]
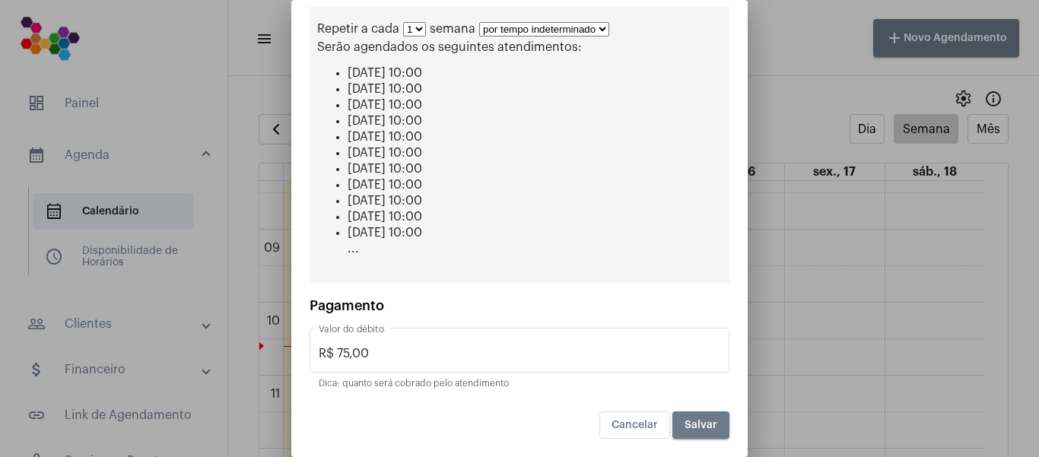
click at [685, 424] on span "Salvar" at bounding box center [701, 425] width 33 height 11
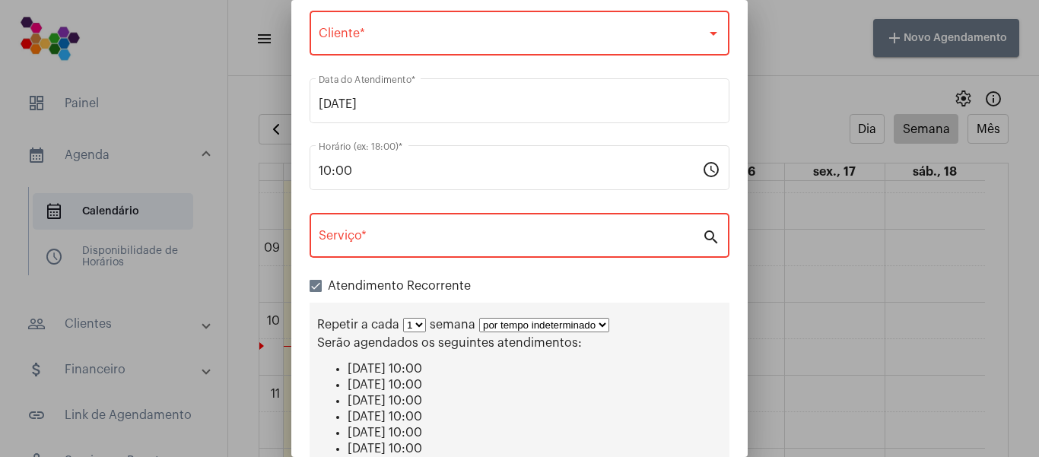
scroll to position [0, 0]
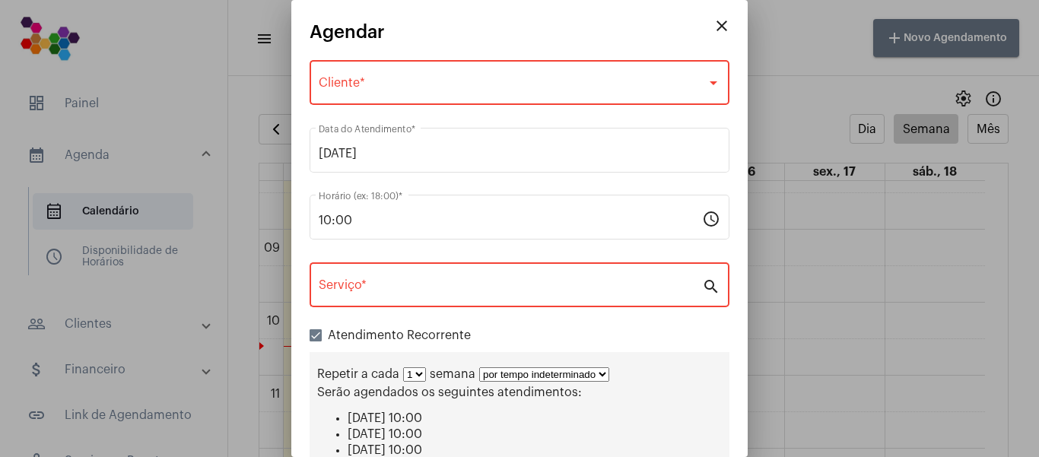
click at [453, 75] on div "Selecione o Cliente Cliente *" at bounding box center [520, 81] width 402 height 48
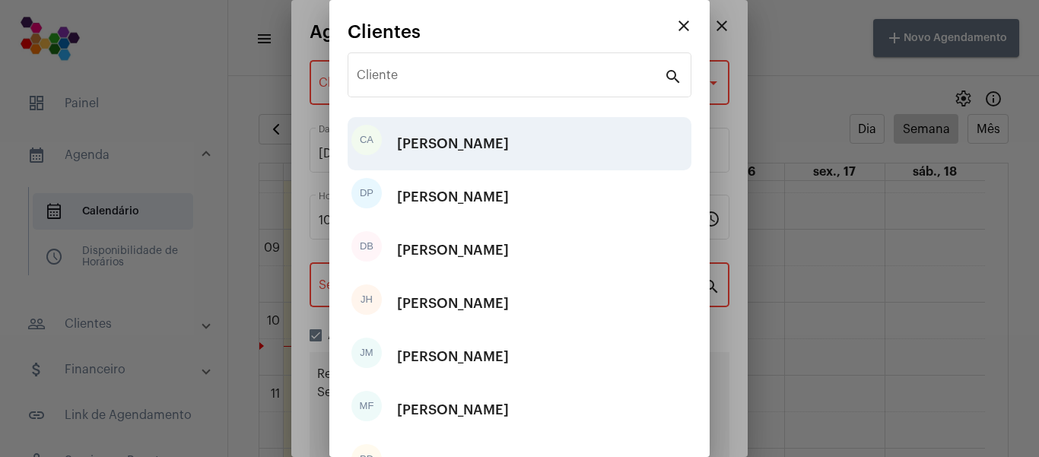
click at [453, 153] on div "[PERSON_NAME]" at bounding box center [453, 144] width 112 height 46
type input "R$"
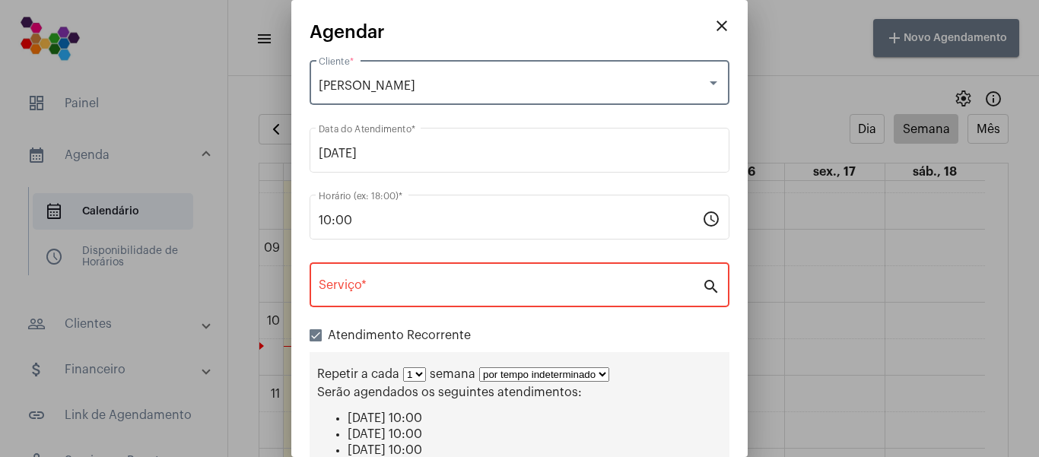
click at [402, 284] on input "Serviço *" at bounding box center [510, 288] width 383 height 14
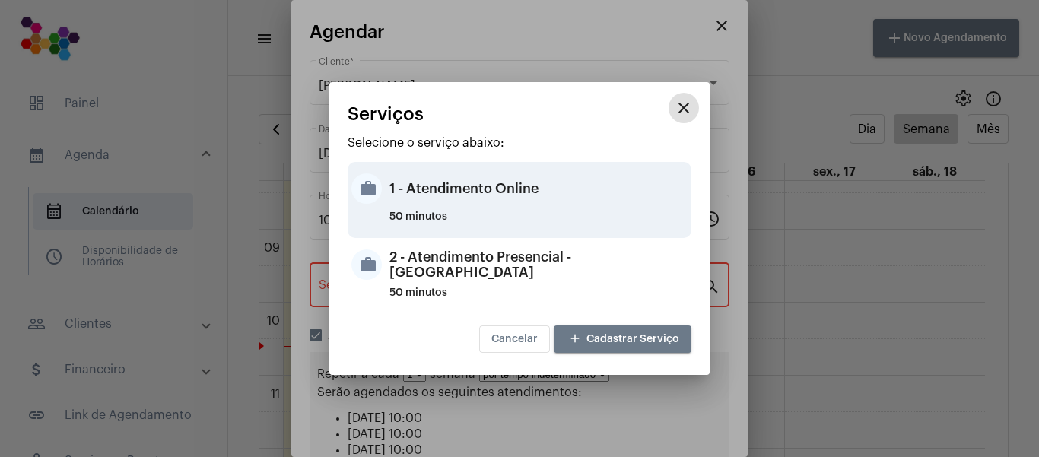
click at [459, 187] on div "1 - Atendimento Online" at bounding box center [538, 189] width 298 height 46
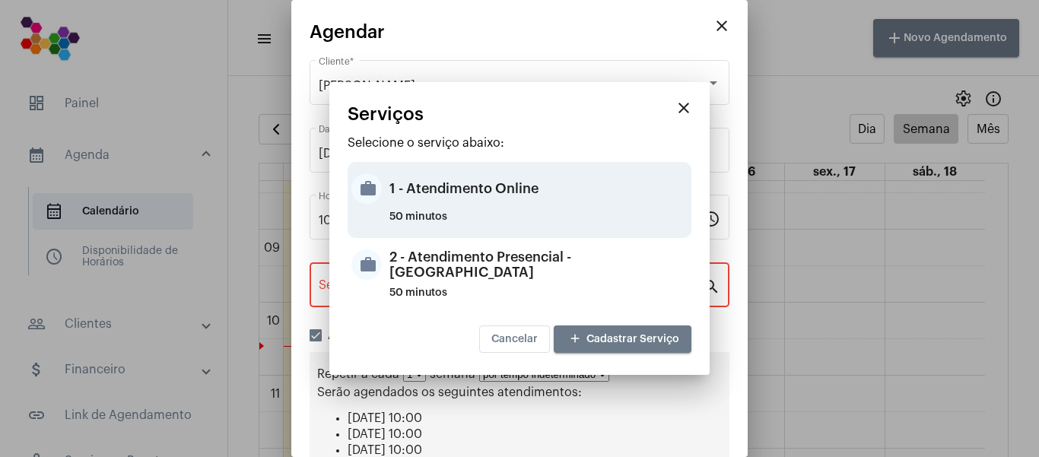
type input "1 - Atendimento Online"
type input "R$ 0"
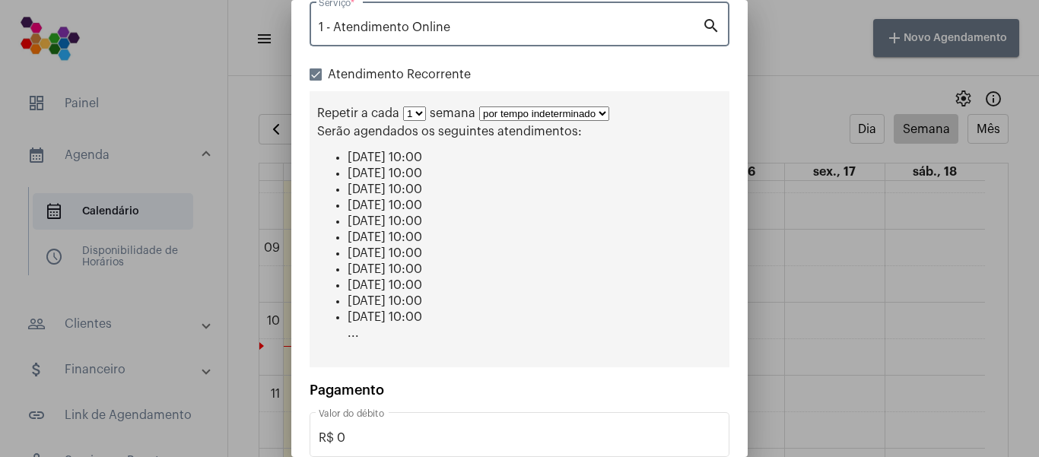
scroll to position [347, 0]
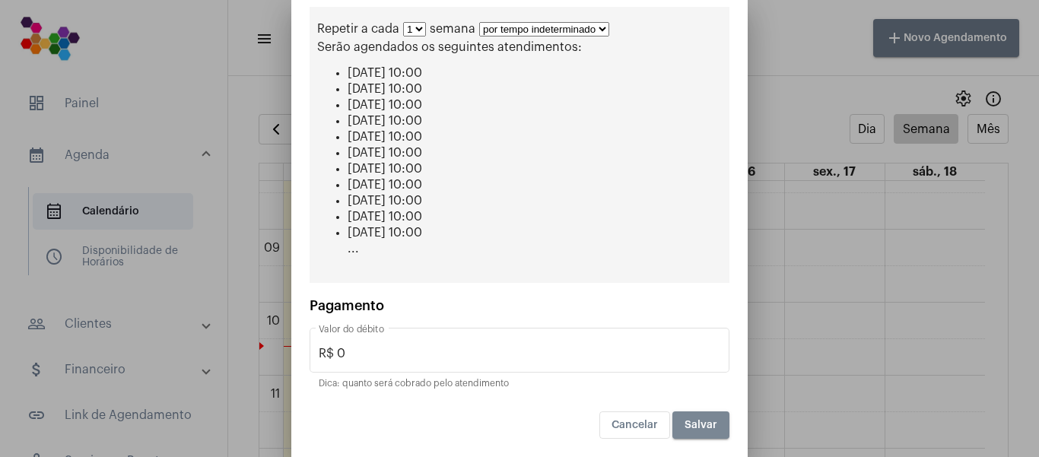
click at [686, 425] on span "Salvar" at bounding box center [701, 425] width 33 height 11
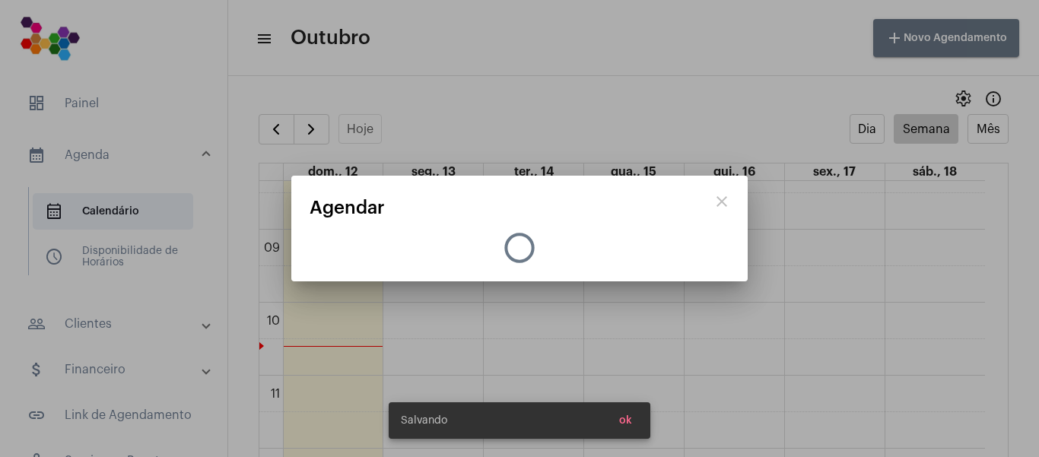
scroll to position [0, 0]
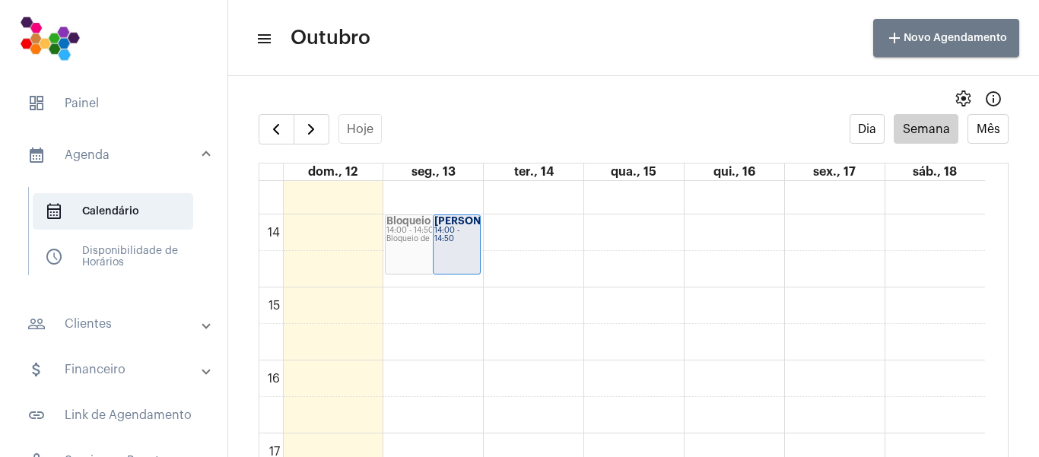
scroll to position [913, 0]
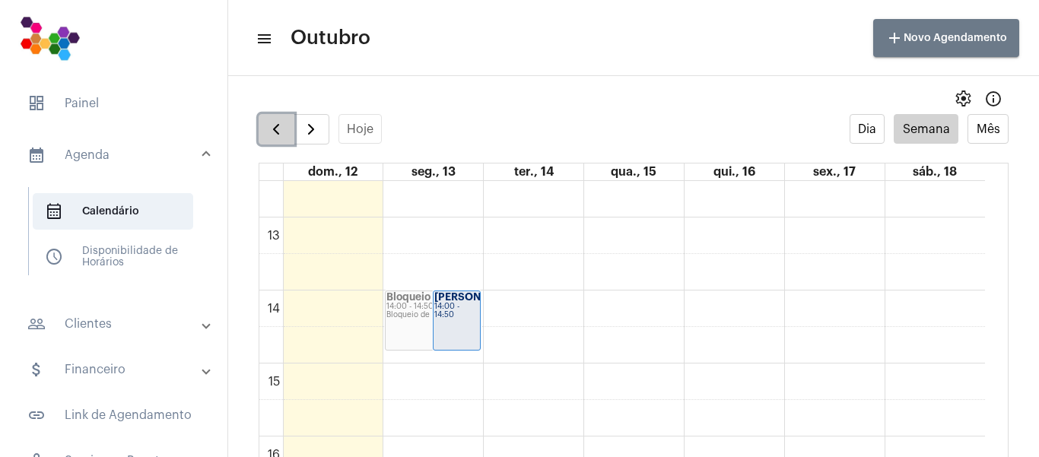
click at [274, 131] on span "button" at bounding box center [276, 129] width 18 height 18
